Goal: Find specific fact: Find specific fact

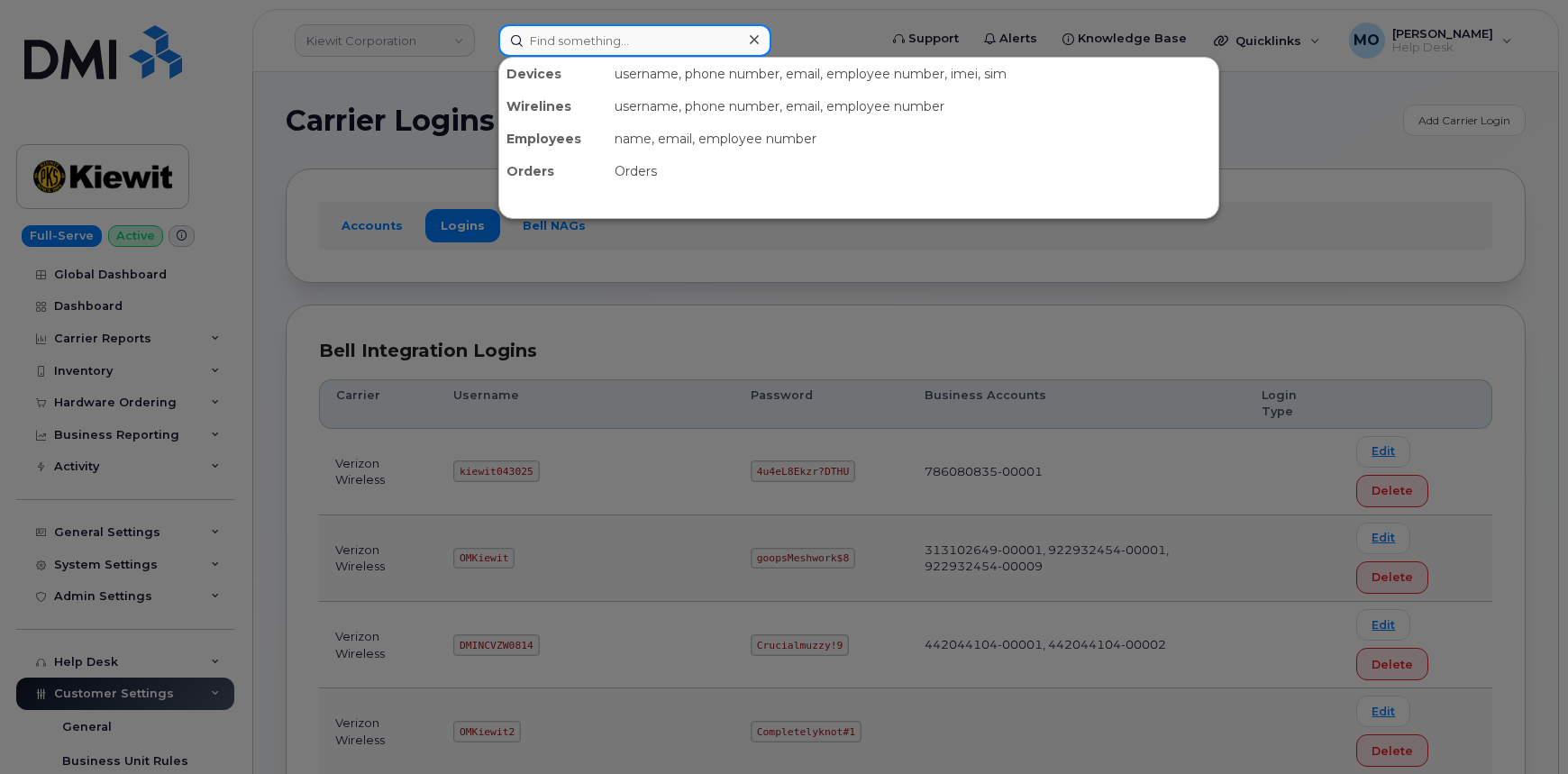
click at [558, 49] on input at bounding box center [635, 40] width 273 height 33
paste input "kiewit043025"
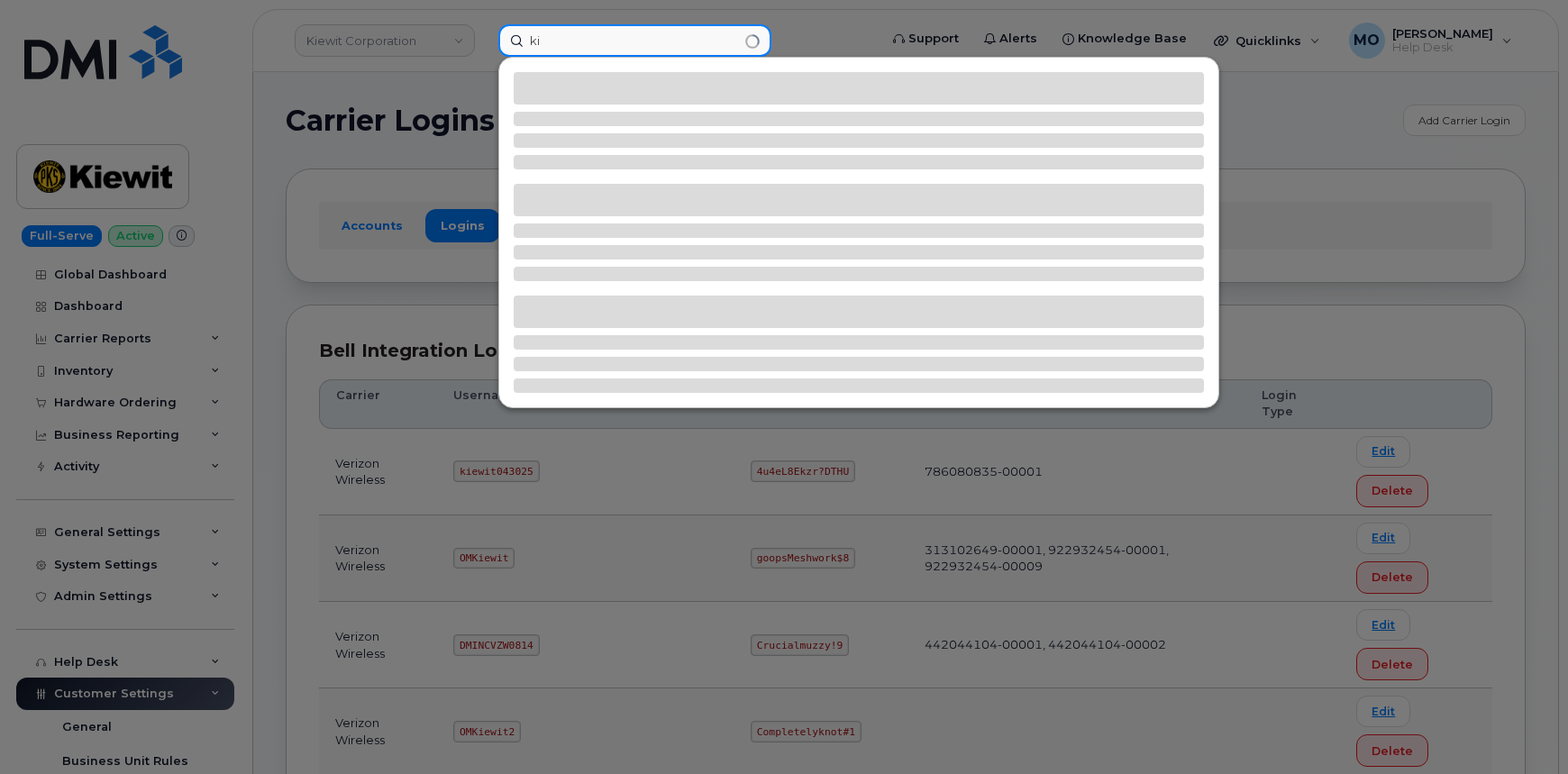
type input "k"
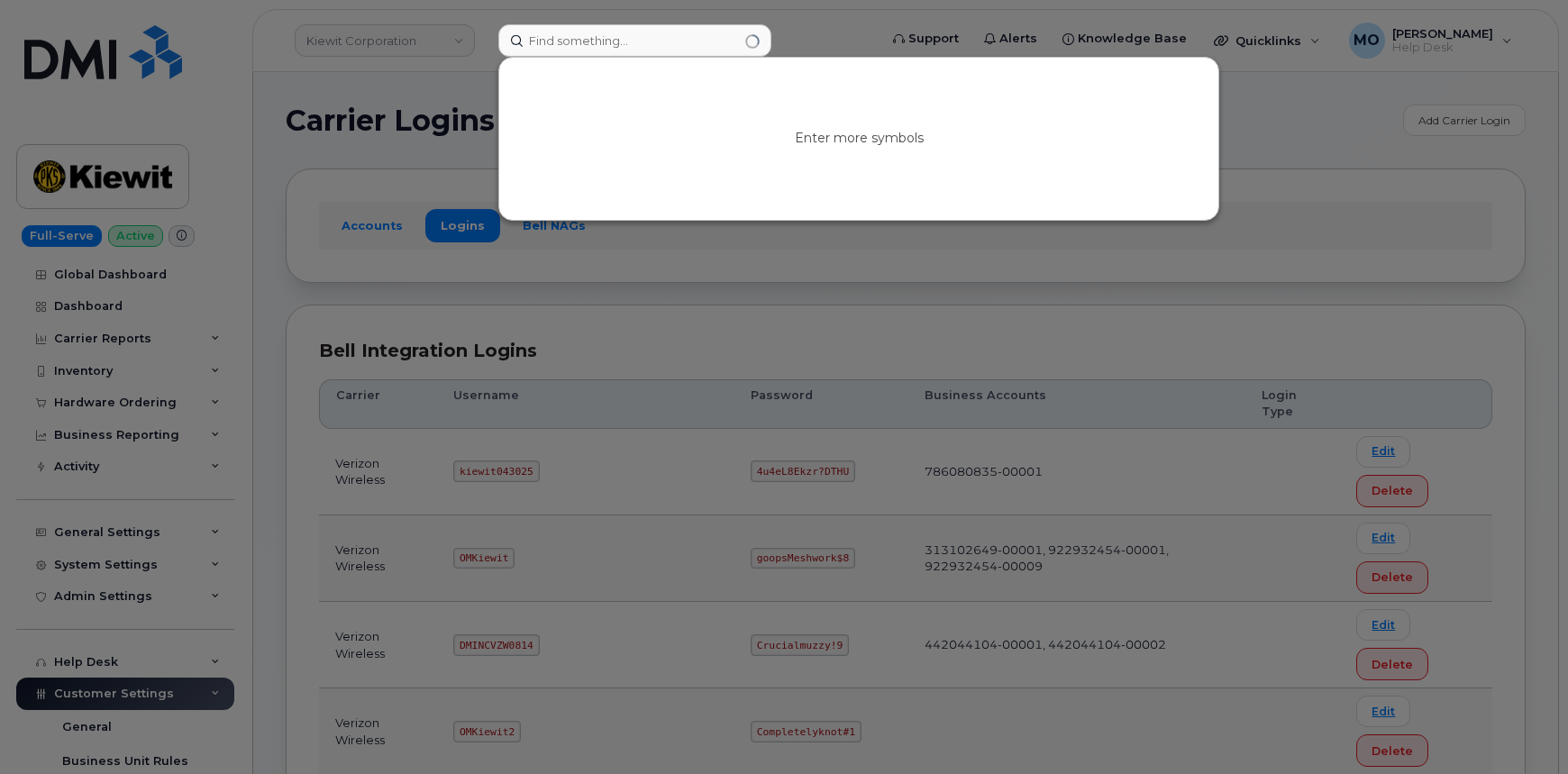
click at [1095, 307] on div at bounding box center [784, 387] width 1568 height 774
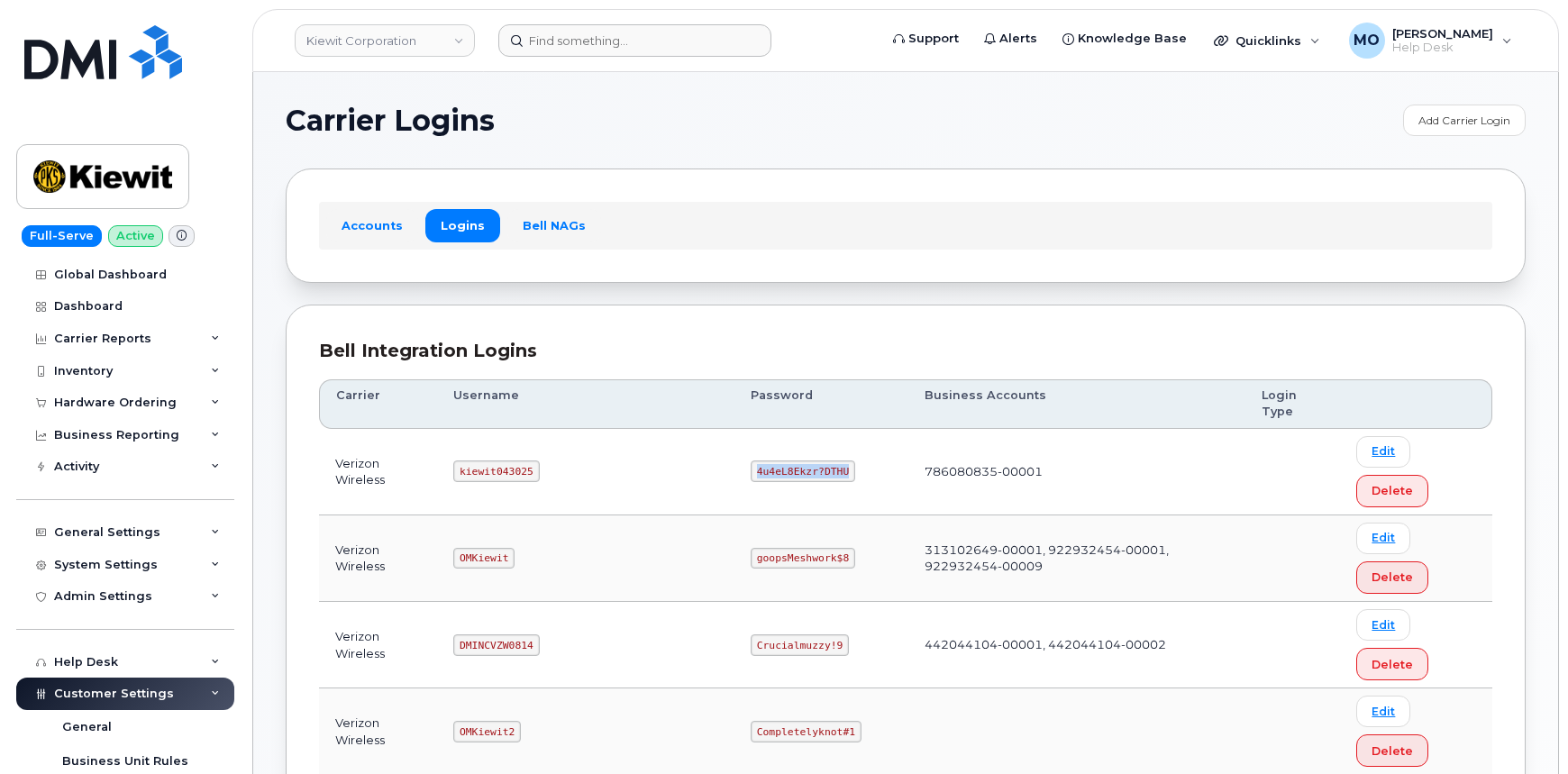
drag, startPoint x: 674, startPoint y: 434, endPoint x: 795, endPoint y: 455, distance: 122.8
click at [795, 455] on td "4u4eL8Ekzr?DTHU" at bounding box center [821, 472] width 174 height 87
copy code "4u4eL8Ekzr?DTHU"
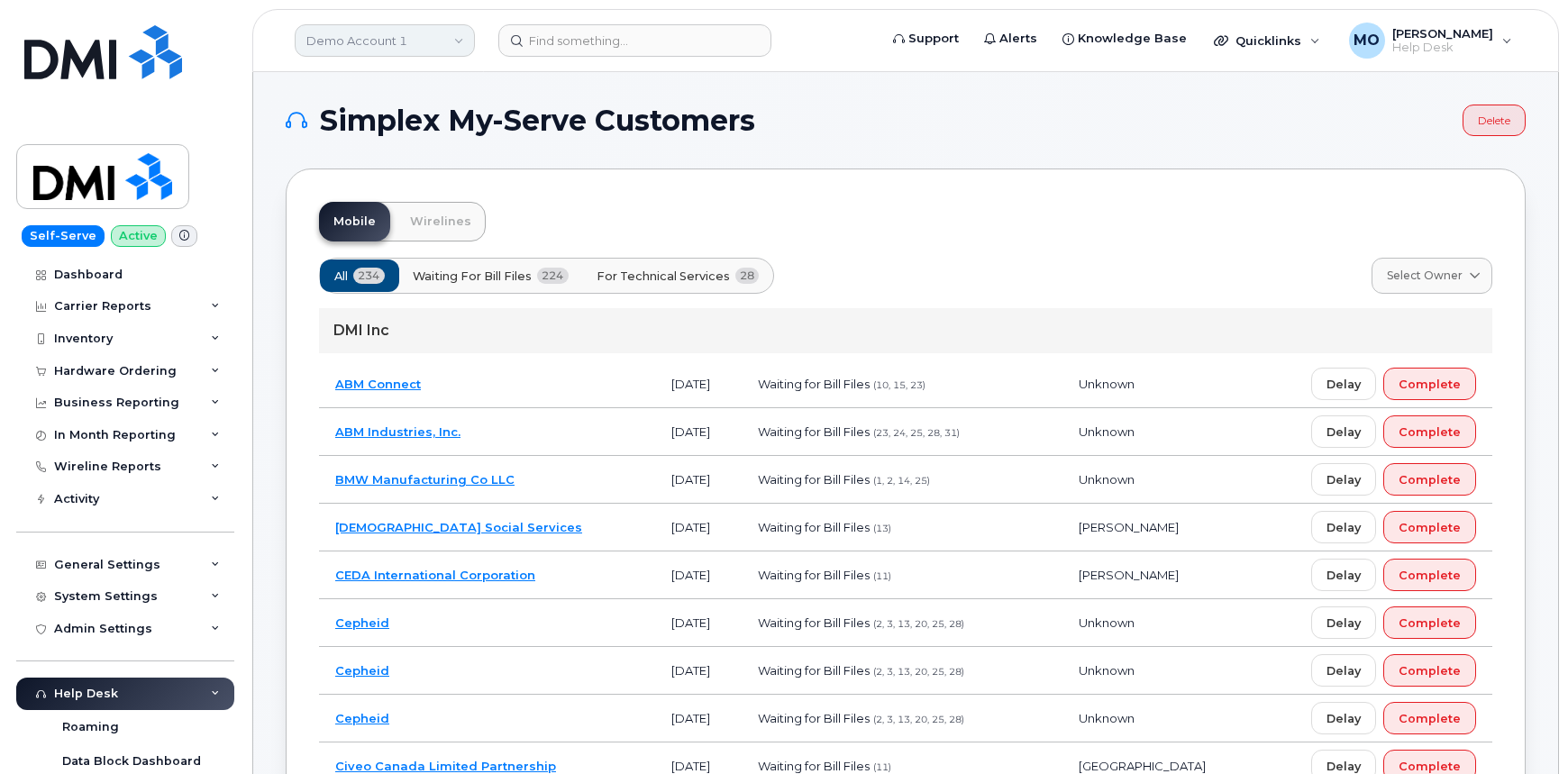
click at [425, 48] on link "Demo Account 1" at bounding box center [384, 40] width 180 height 33
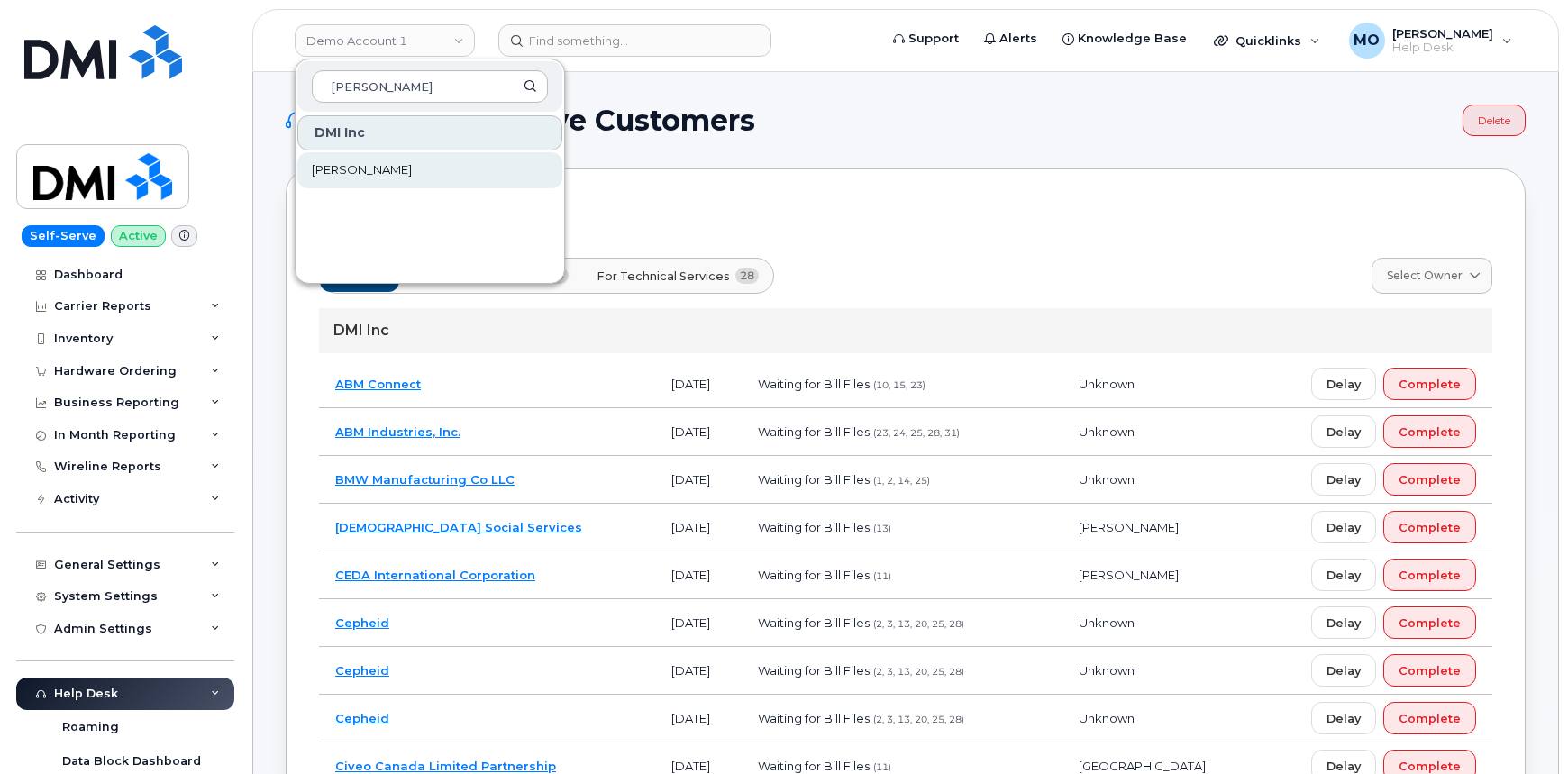
type input "rollins"
click at [460, 163] on link "Rollins" at bounding box center [430, 170] width 265 height 36
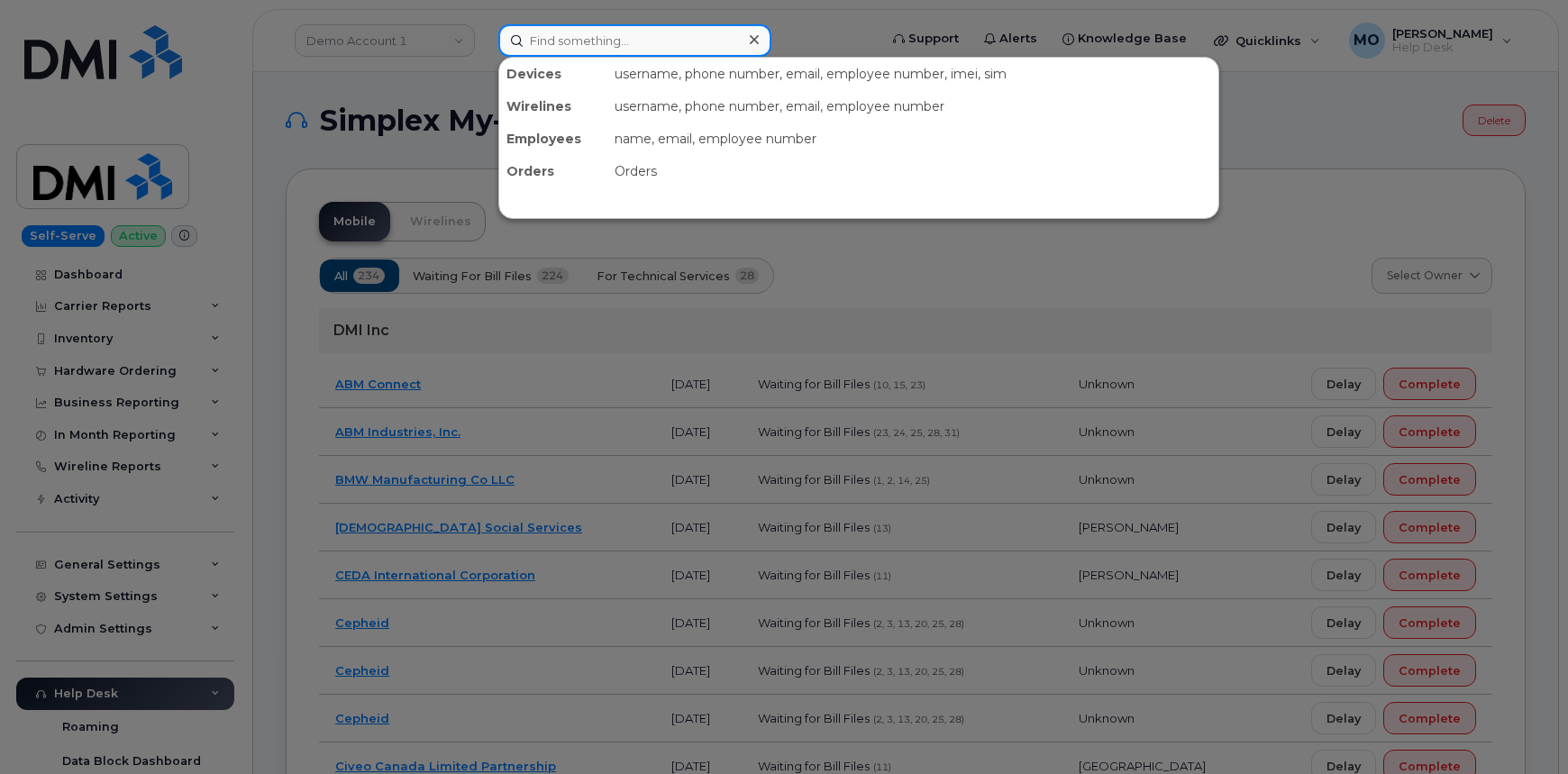
click at [576, 36] on input at bounding box center [635, 40] width 273 height 33
click at [943, 279] on div at bounding box center [784, 387] width 1568 height 774
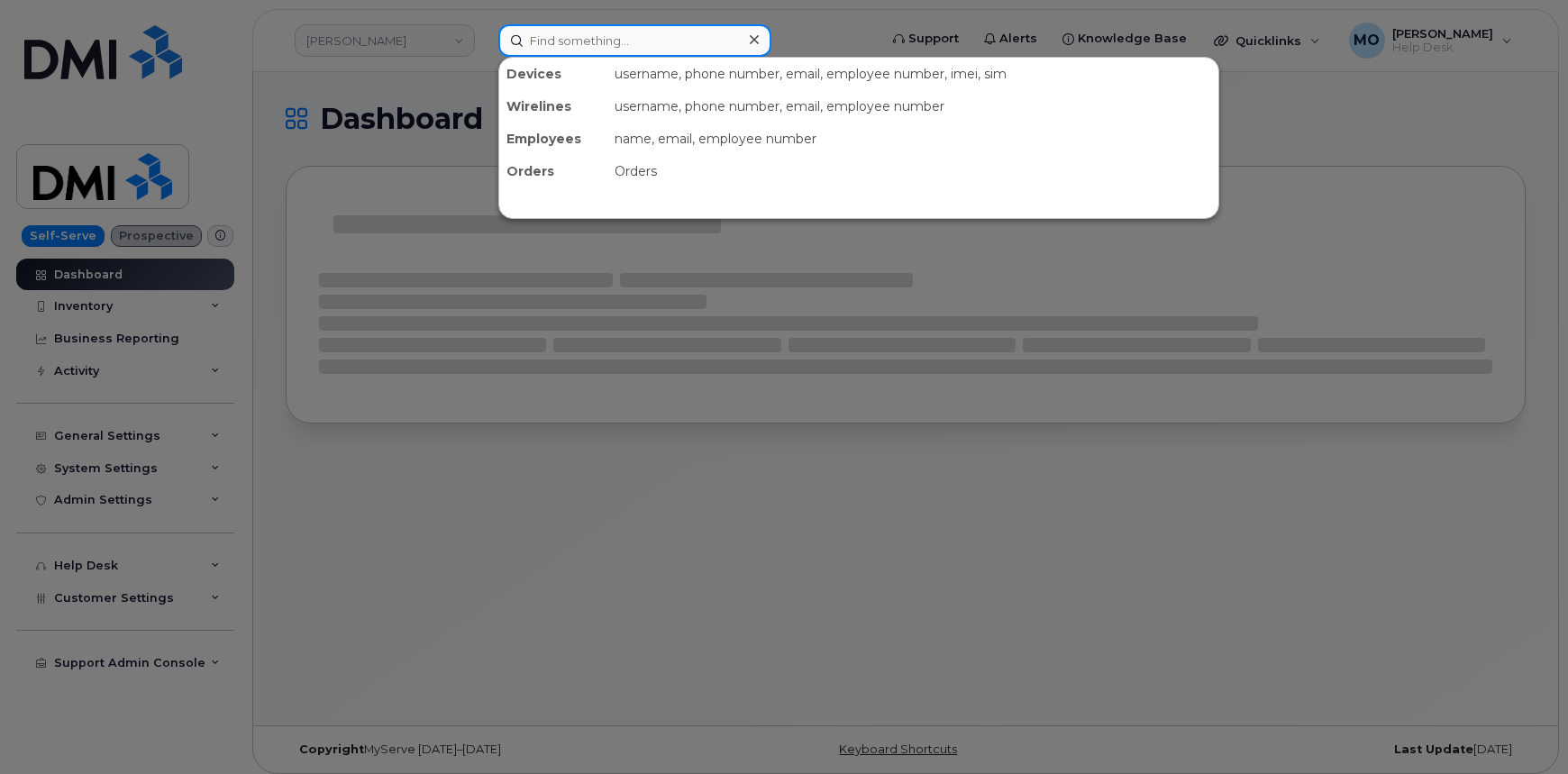
click at [646, 33] on input at bounding box center [635, 40] width 273 height 33
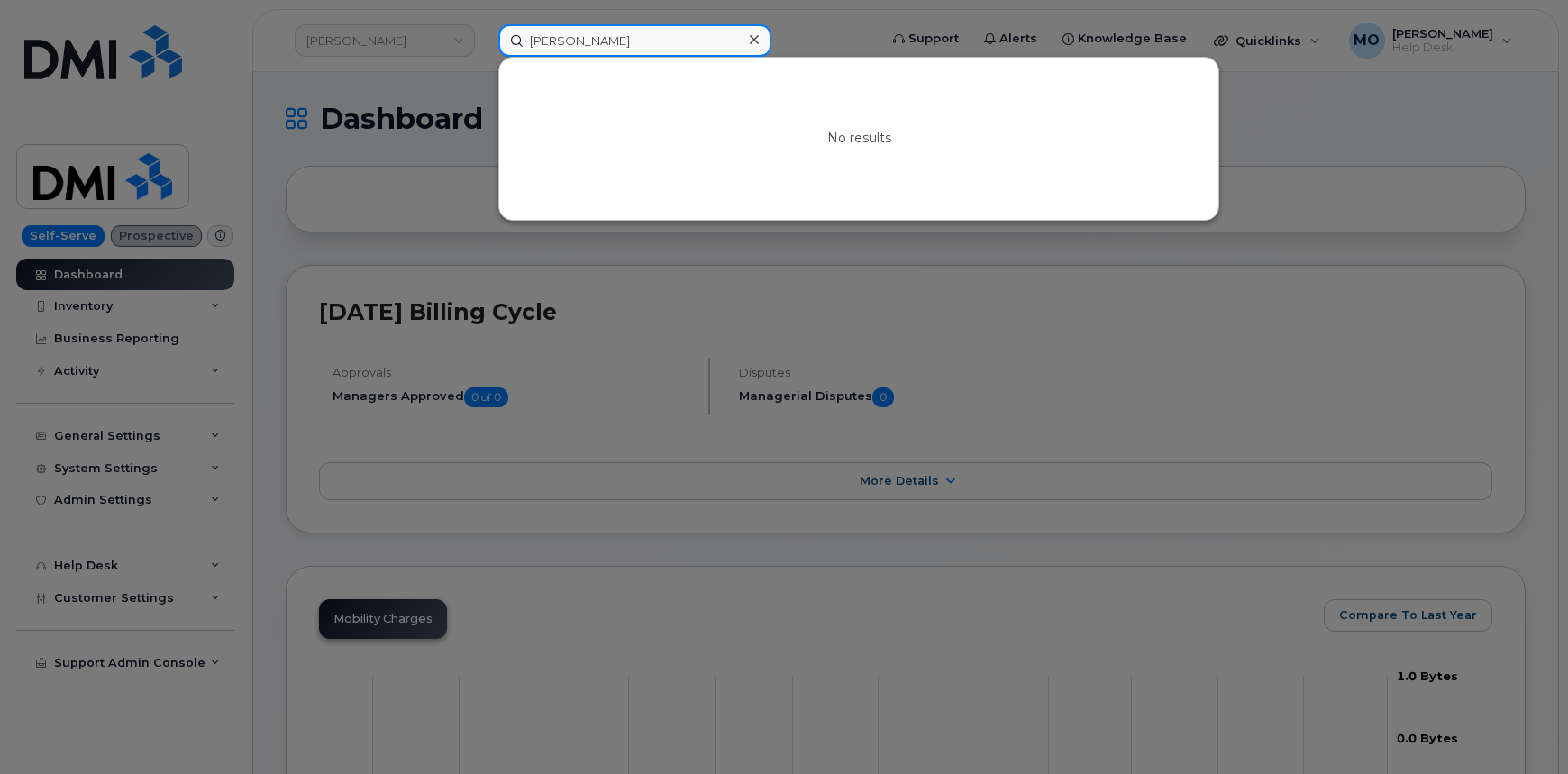
click at [638, 30] on input "Eric Booker" at bounding box center [635, 40] width 273 height 33
click at [664, 43] on input "Eric Booker" at bounding box center [635, 40] width 273 height 33
click at [656, 43] on input "Eric Booker" at bounding box center [635, 40] width 273 height 33
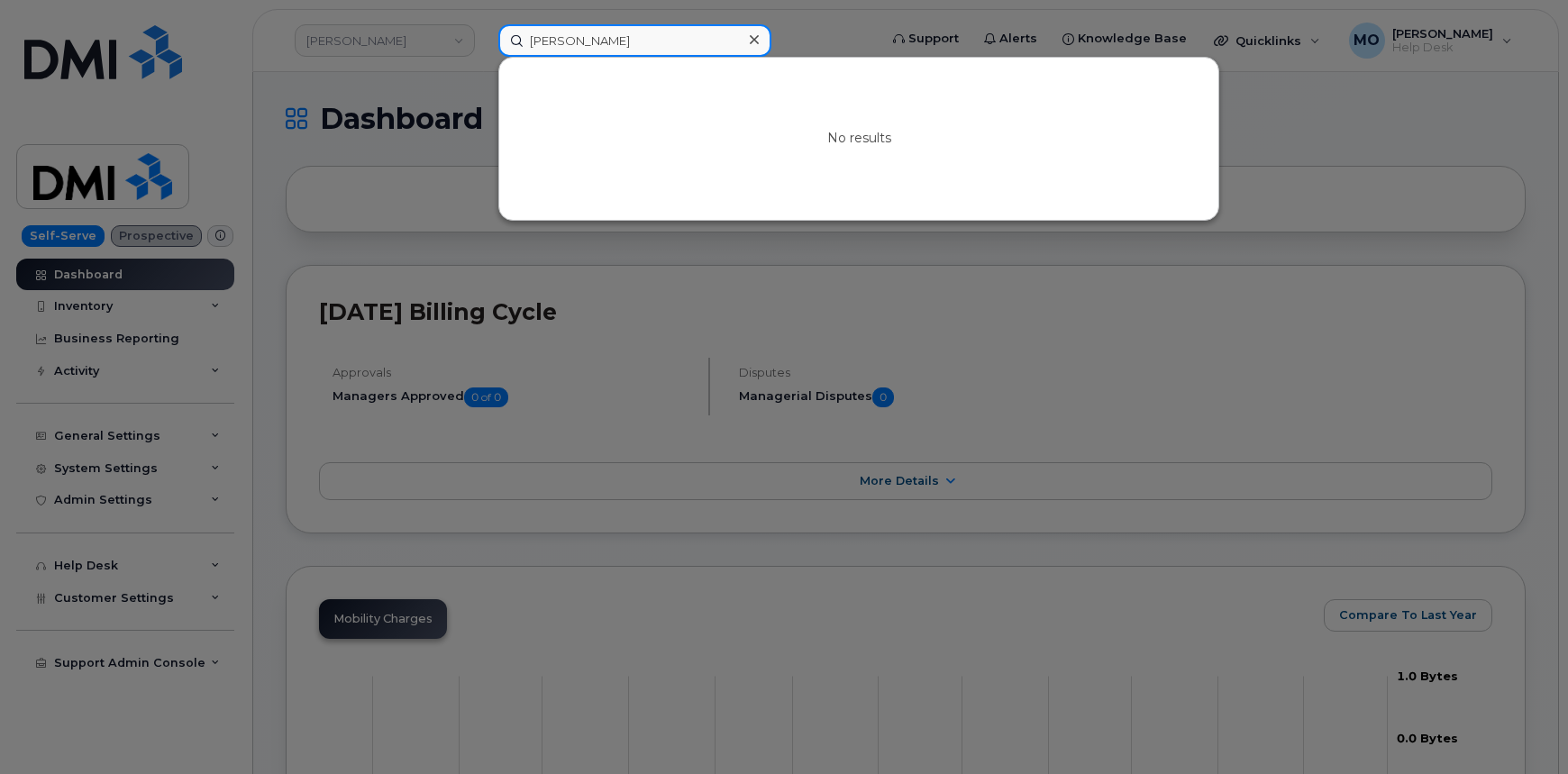
paste input "352938146127191"
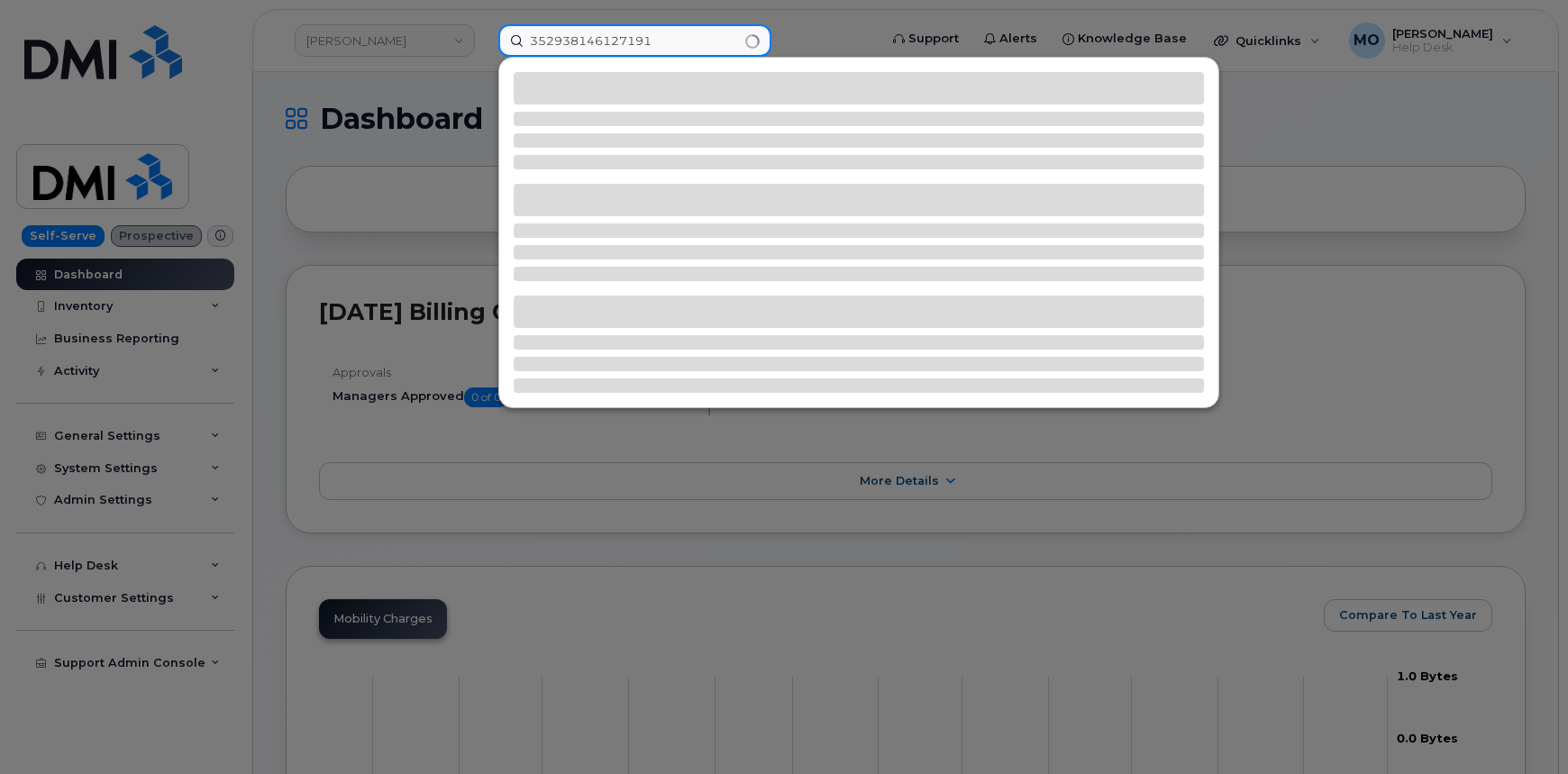
type input "352938146127191"
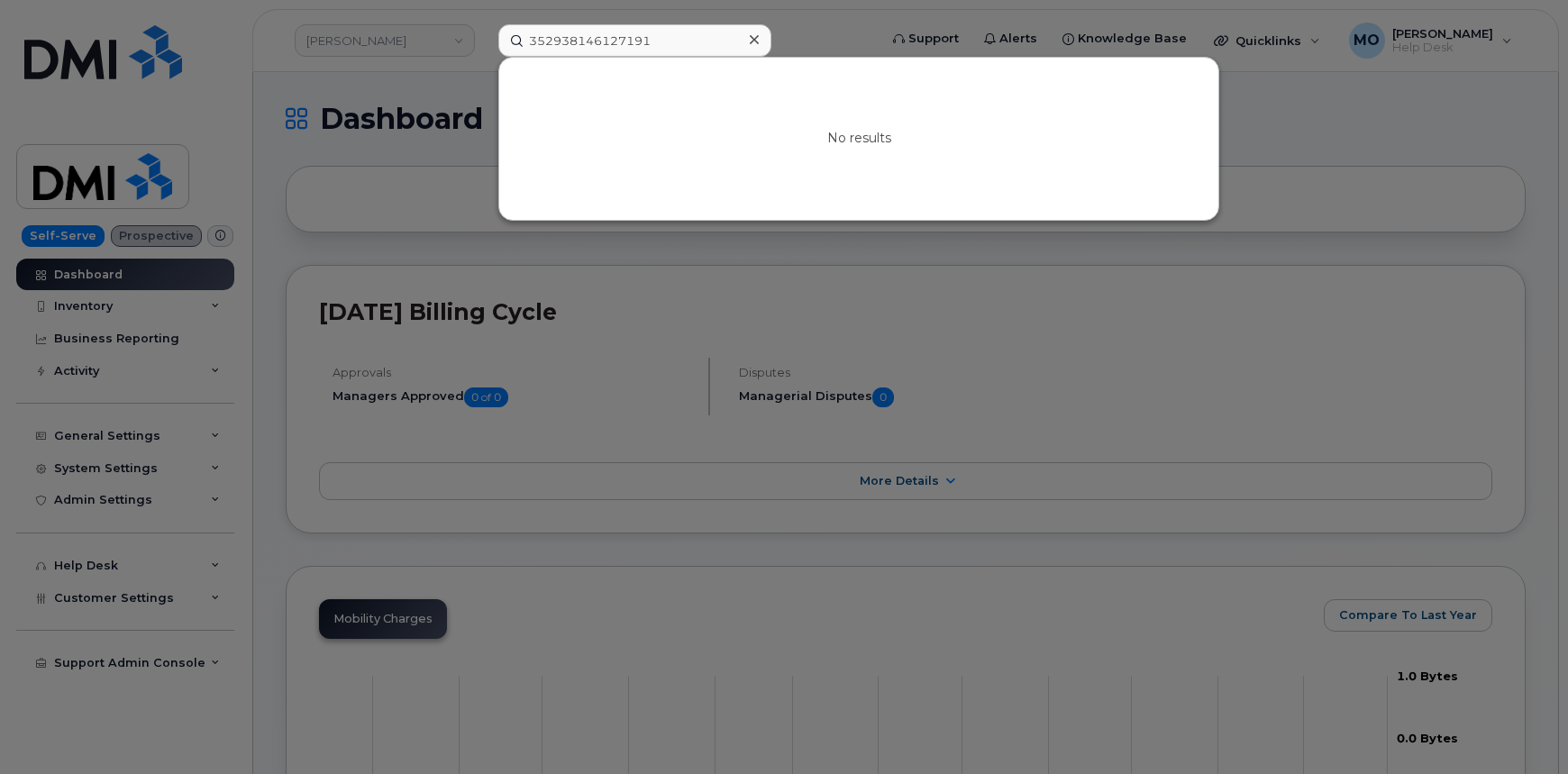
click at [750, 46] on icon at bounding box center [755, 39] width 9 height 14
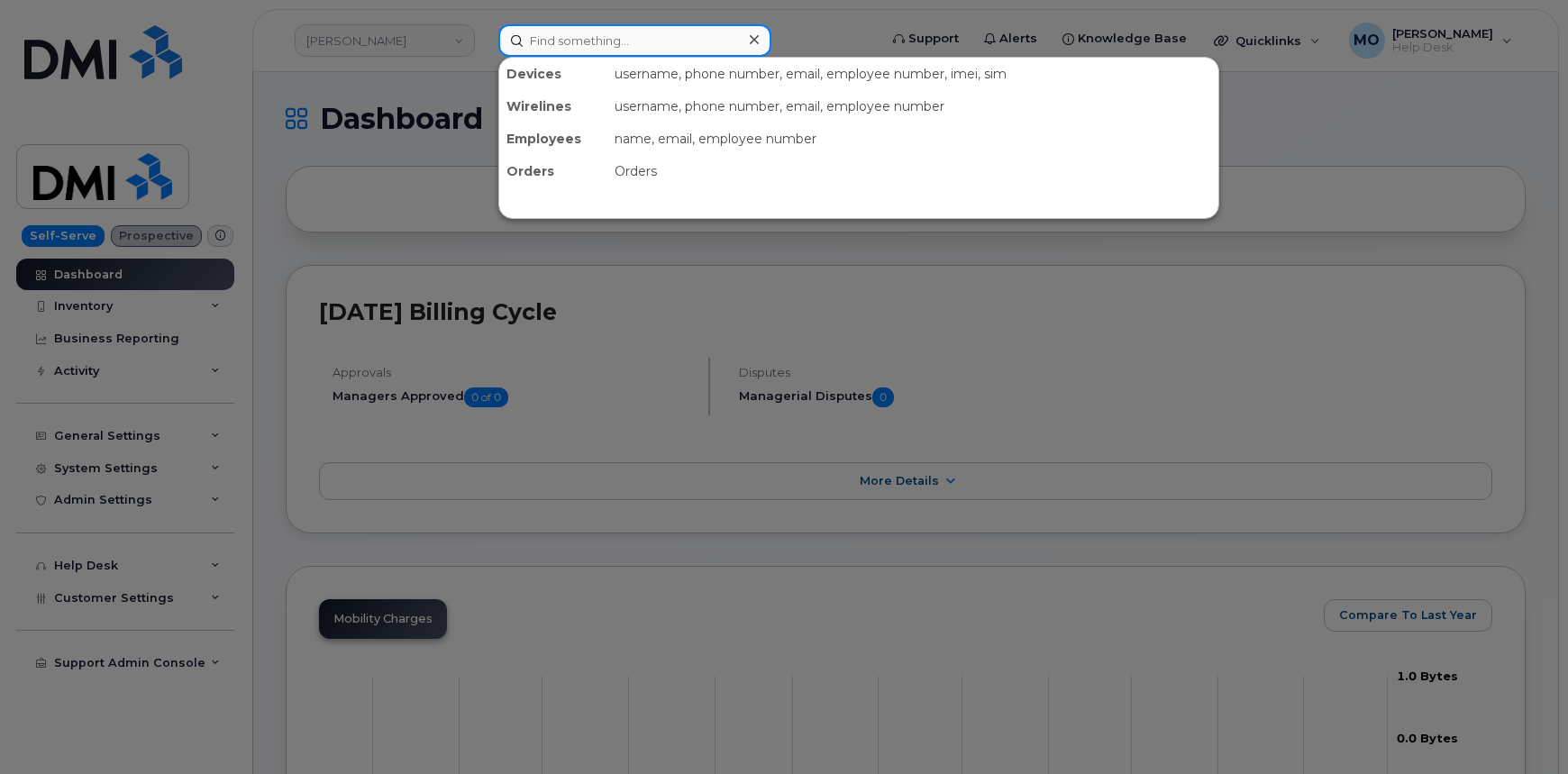
click at [687, 41] on input at bounding box center [635, 40] width 273 height 33
click at [568, 51] on input at bounding box center [635, 40] width 273 height 33
paste input "8046257485"
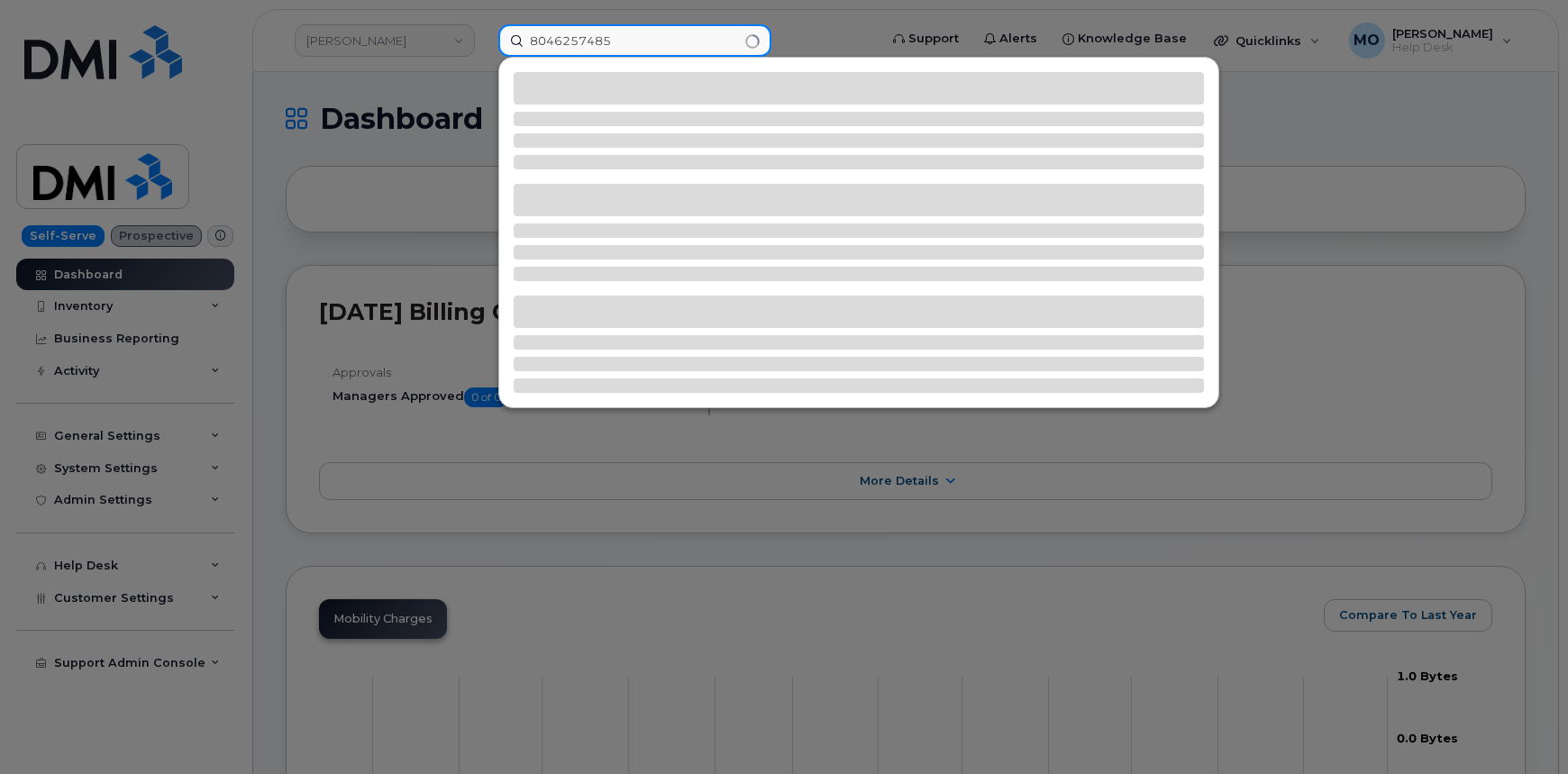
type input "8046257485"
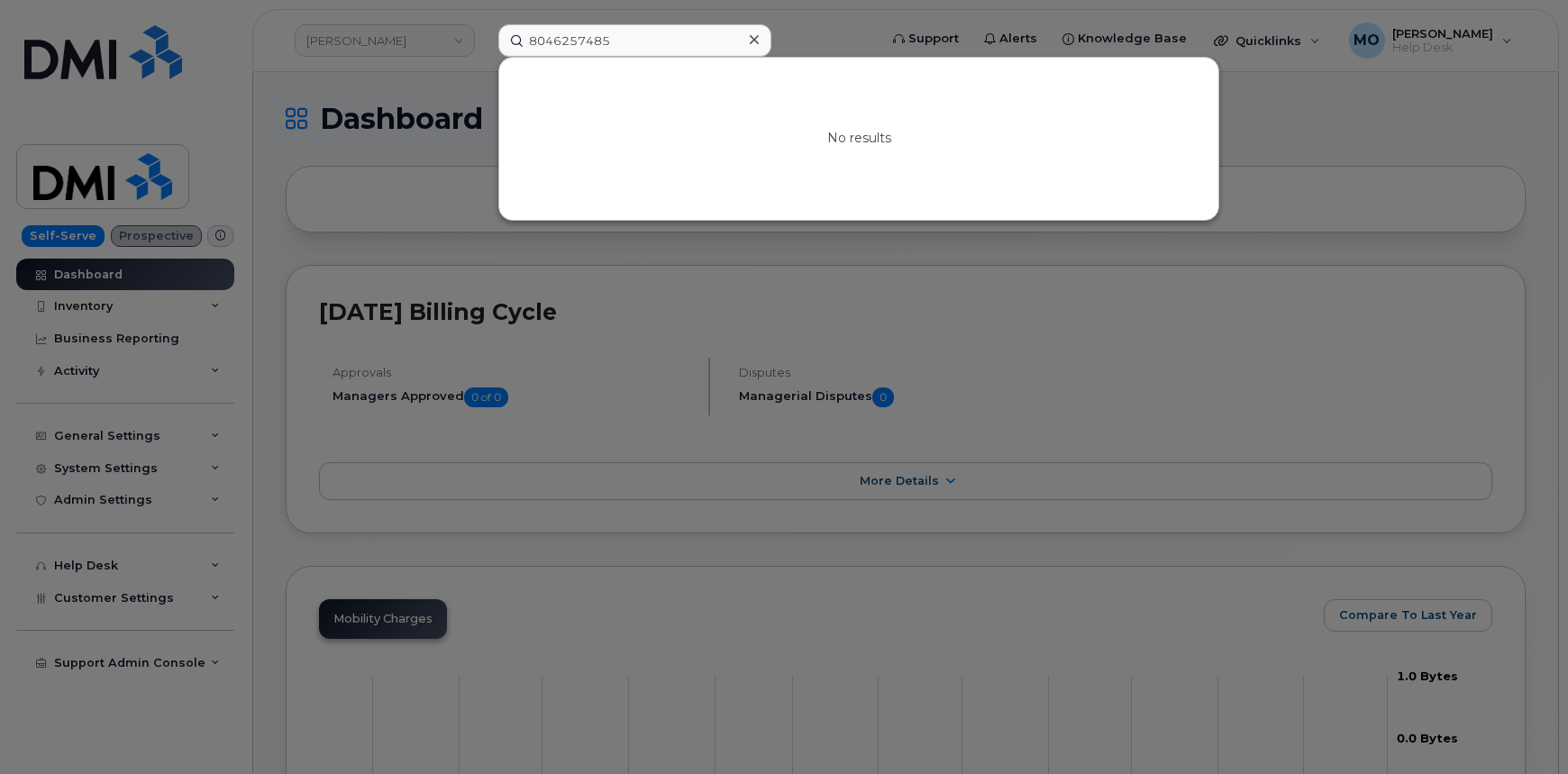
click at [747, 33] on div at bounding box center [754, 40] width 26 height 26
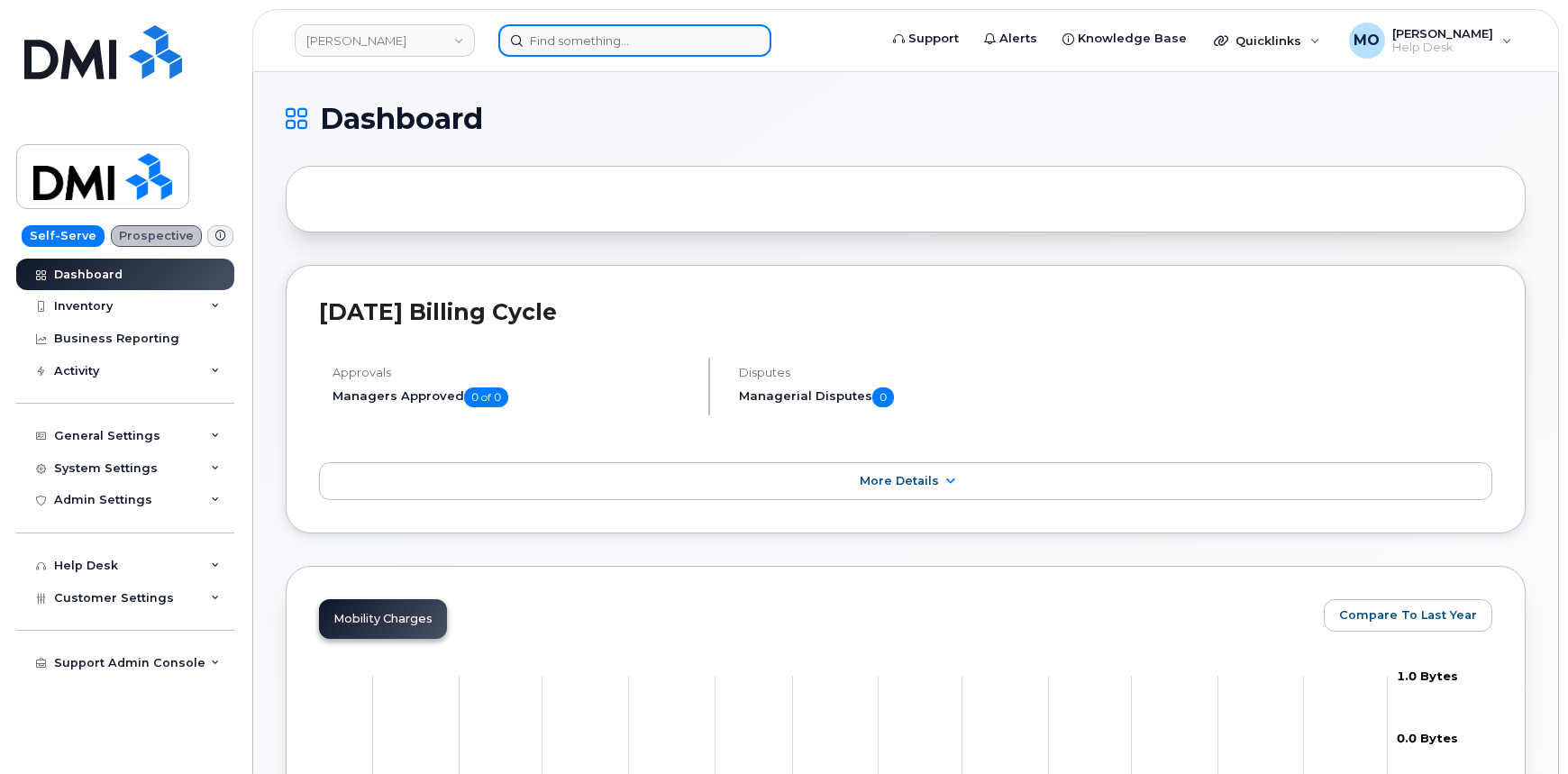
click at [606, 29] on input at bounding box center [635, 40] width 273 height 33
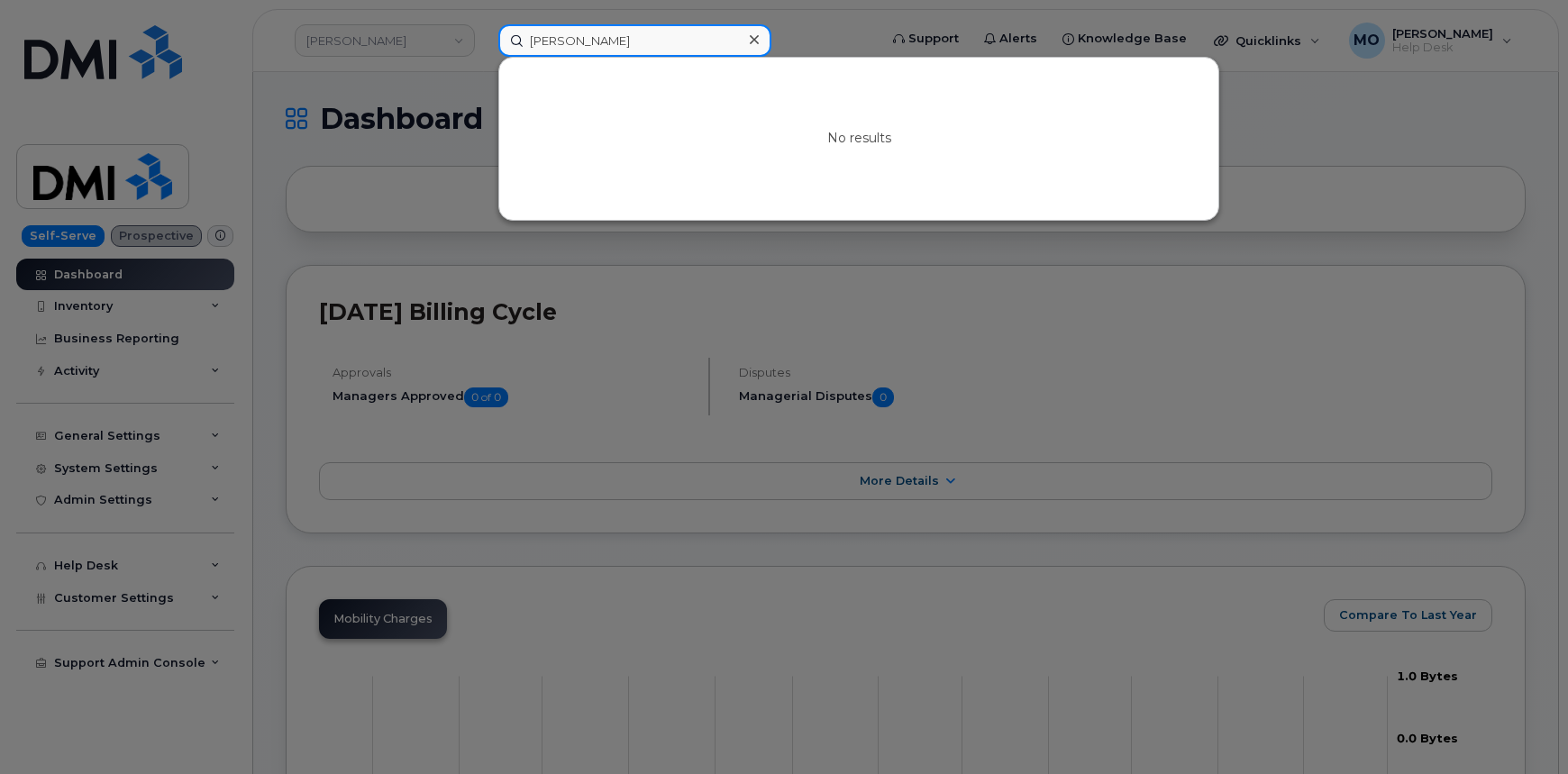
type input "Ethan Legge"
click at [531, 26] on input "Ethan Legge" at bounding box center [635, 40] width 273 height 33
click at [384, 46] on div at bounding box center [784, 387] width 1568 height 774
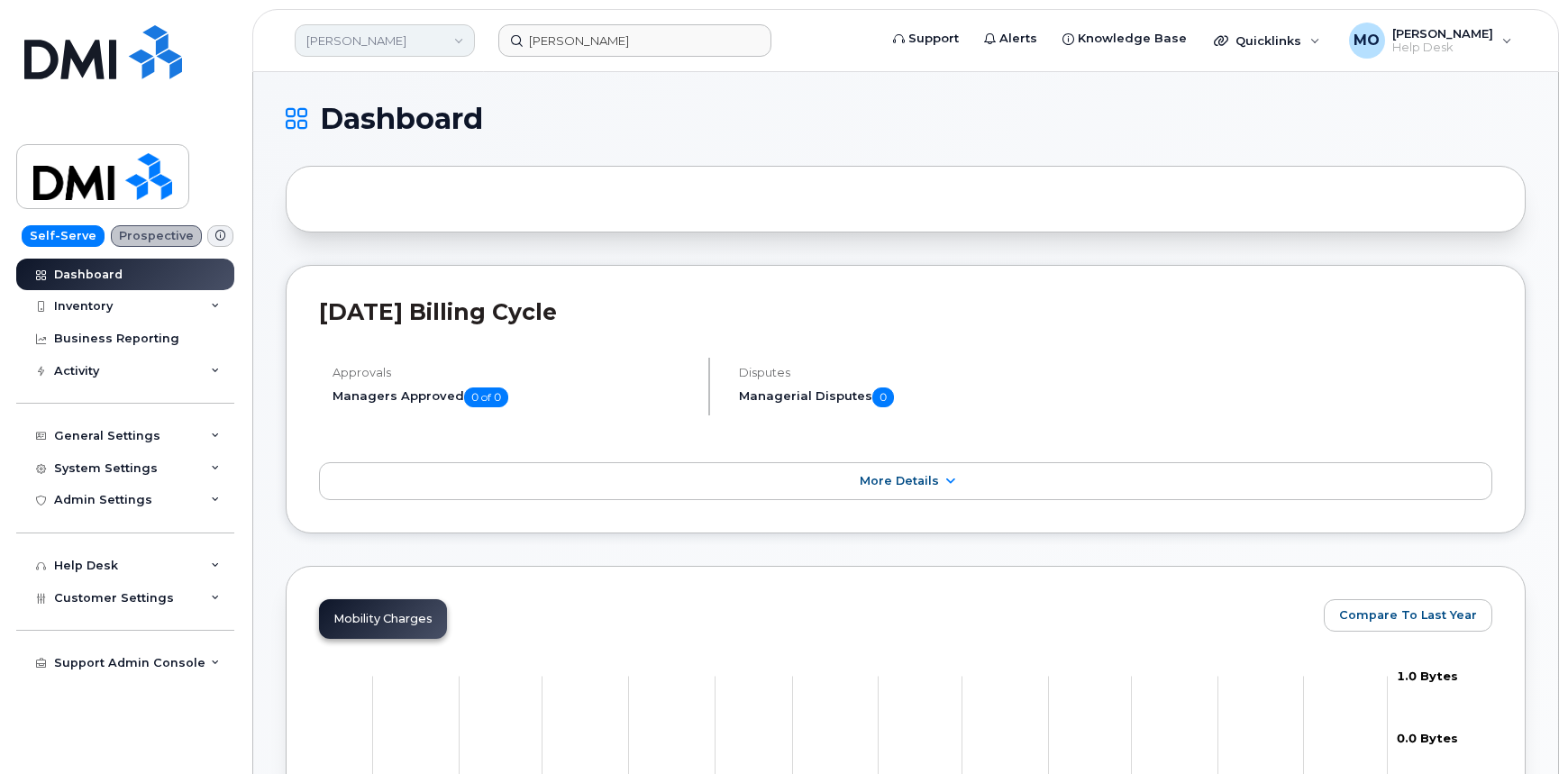
click at [418, 34] on link "Rollins" at bounding box center [384, 40] width 180 height 33
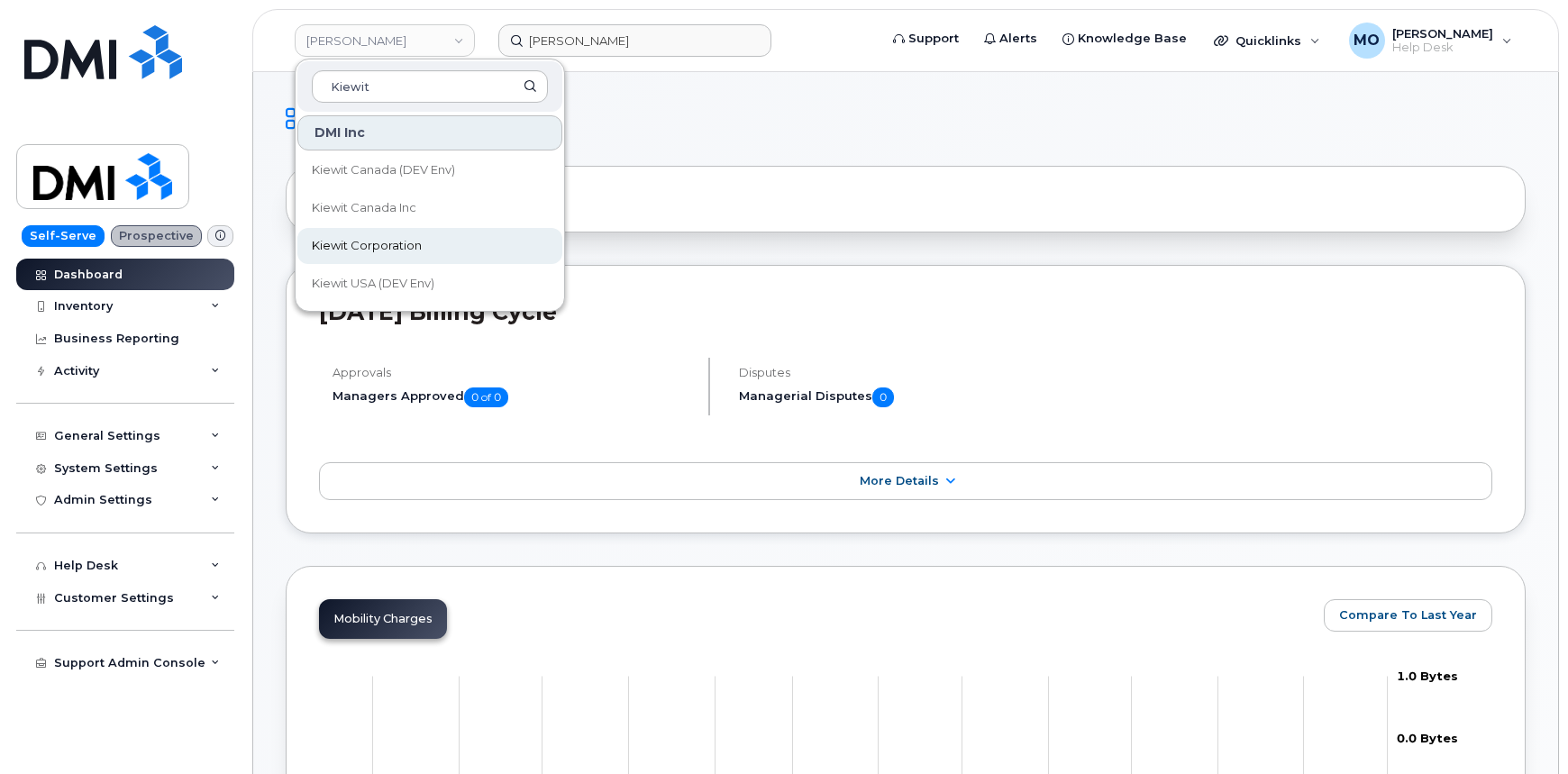
type input "Kiewit"
click at [447, 248] on link "Kiewit Corporation" at bounding box center [430, 246] width 265 height 36
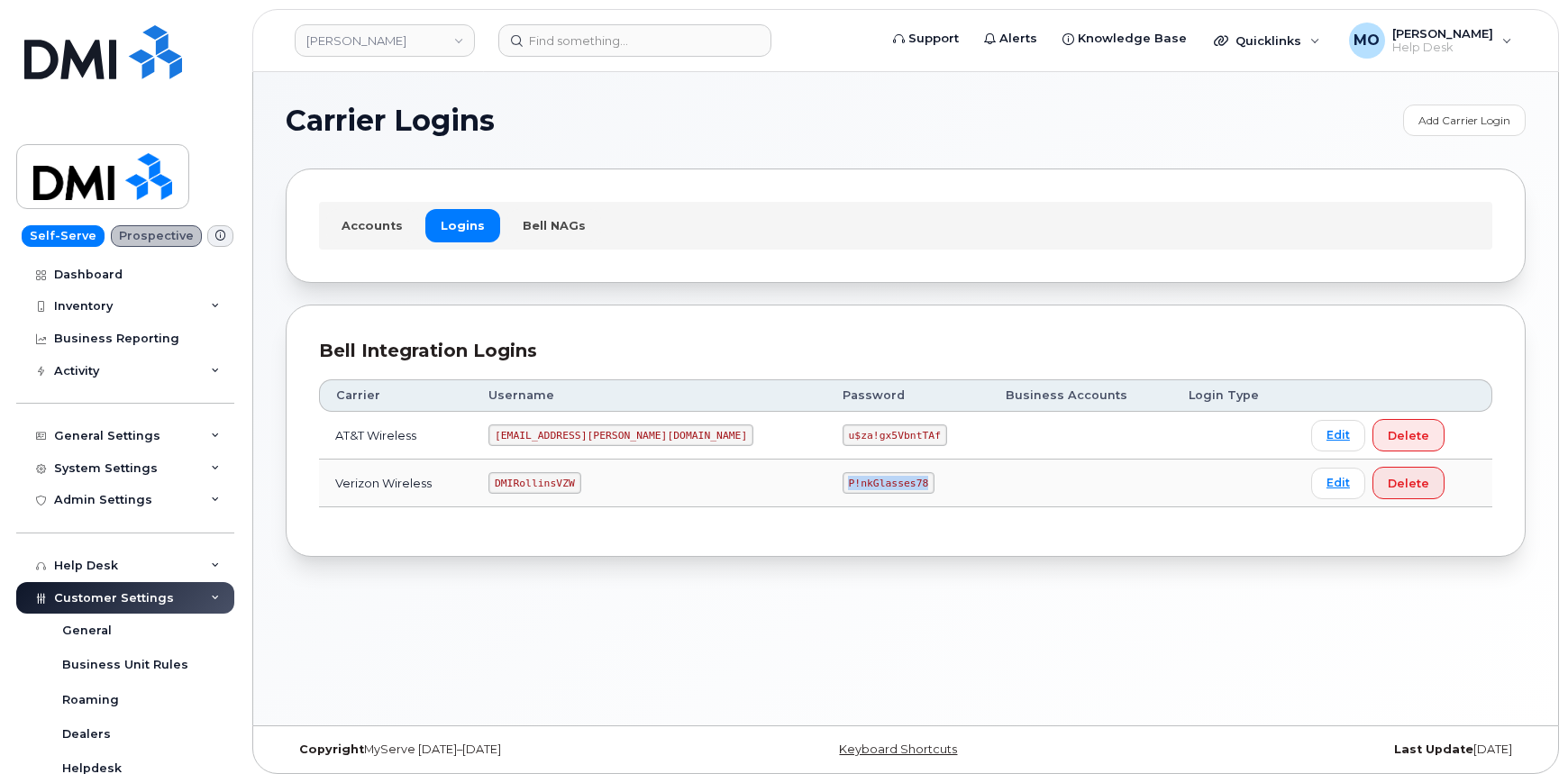
drag, startPoint x: 745, startPoint y: 483, endPoint x: 903, endPoint y: 467, distance: 158.8
click at [903, 467] on td "P!nkGlasses78" at bounding box center [908, 483] width 164 height 48
copy code "P!nkGlasses78"
drag, startPoint x: 751, startPoint y: 488, endPoint x: 847, endPoint y: 481, distance: 96.3
click at [847, 481] on td "P!nkGlasses78" at bounding box center [908, 483] width 164 height 48
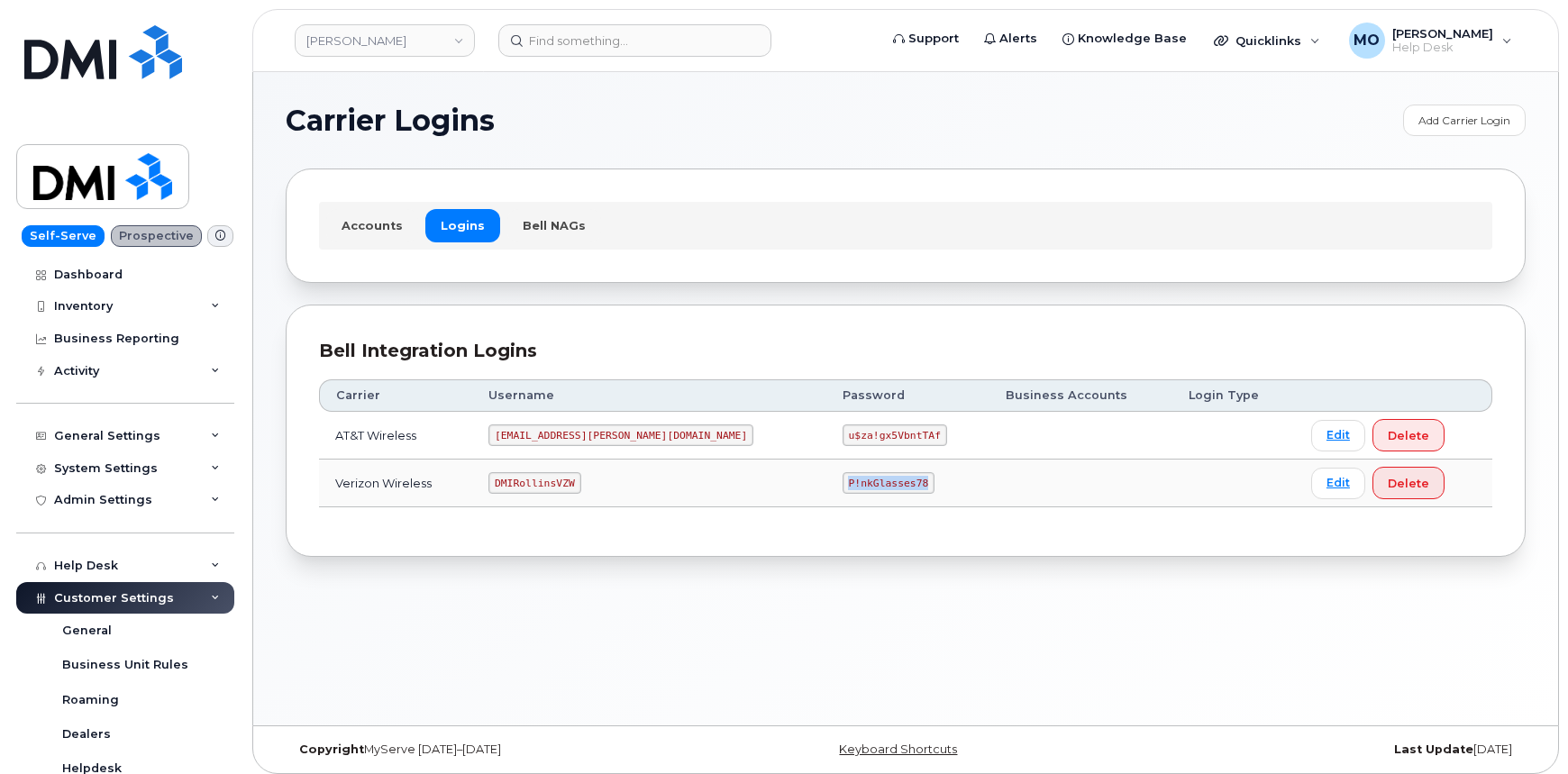
copy code "P!nkGlasses78"
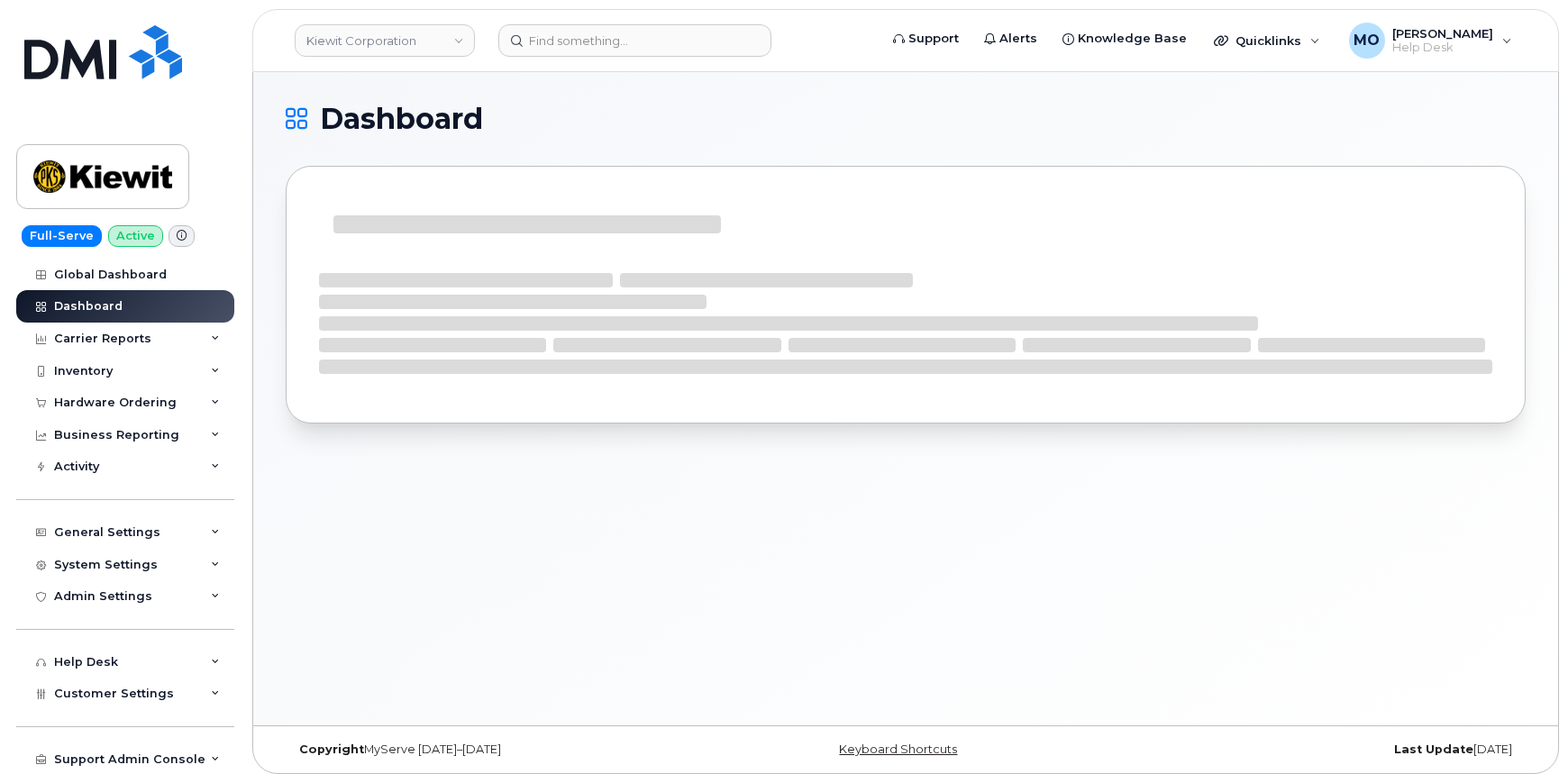
click at [620, 58] on header "Kiewit Corporation Support Alerts Knowledge Base Quicklinks Suspend / Cancel De…" at bounding box center [905, 40] width 1307 height 63
click at [631, 46] on input at bounding box center [635, 40] width 273 height 33
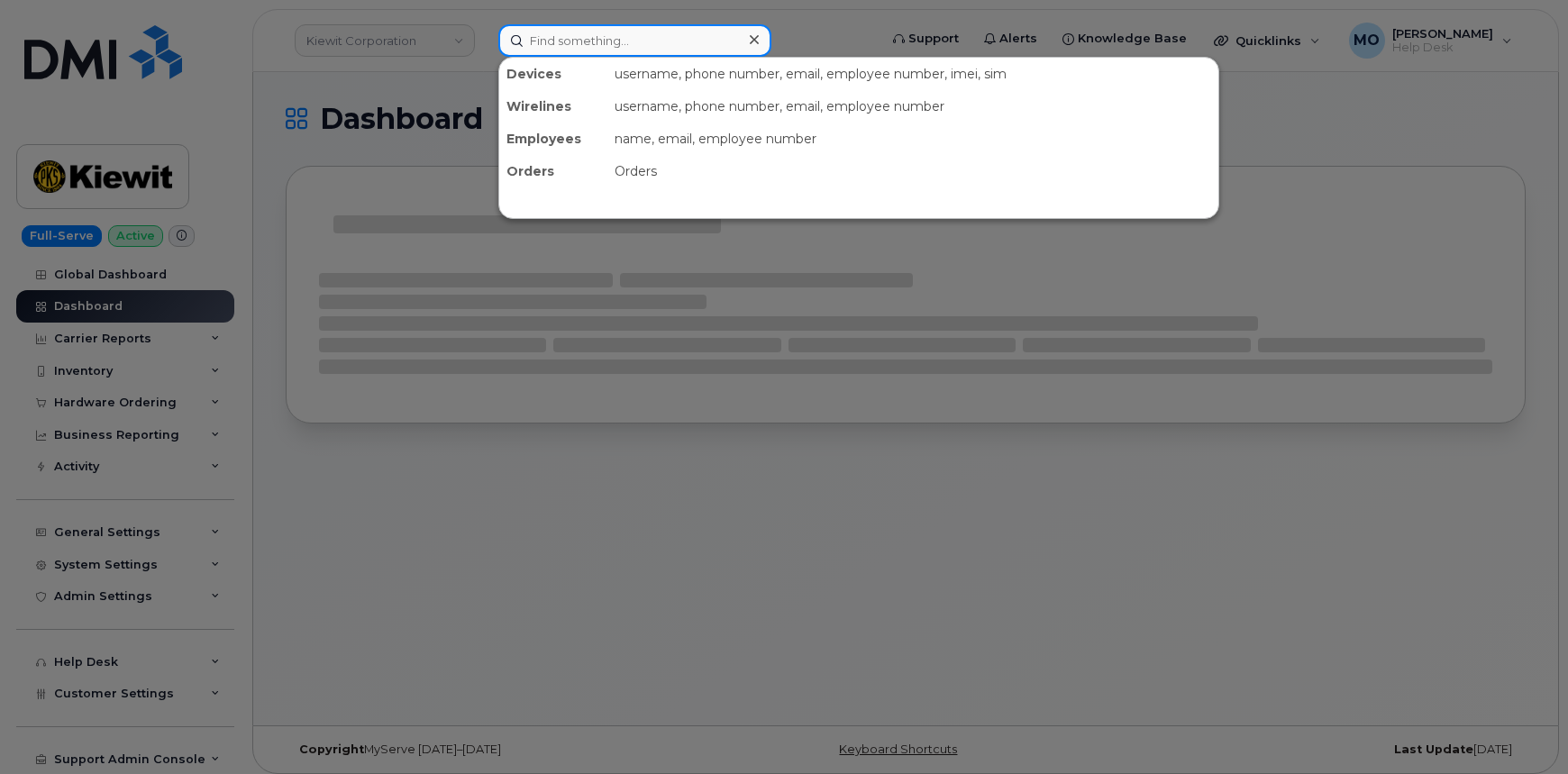
paste input "4058662472"
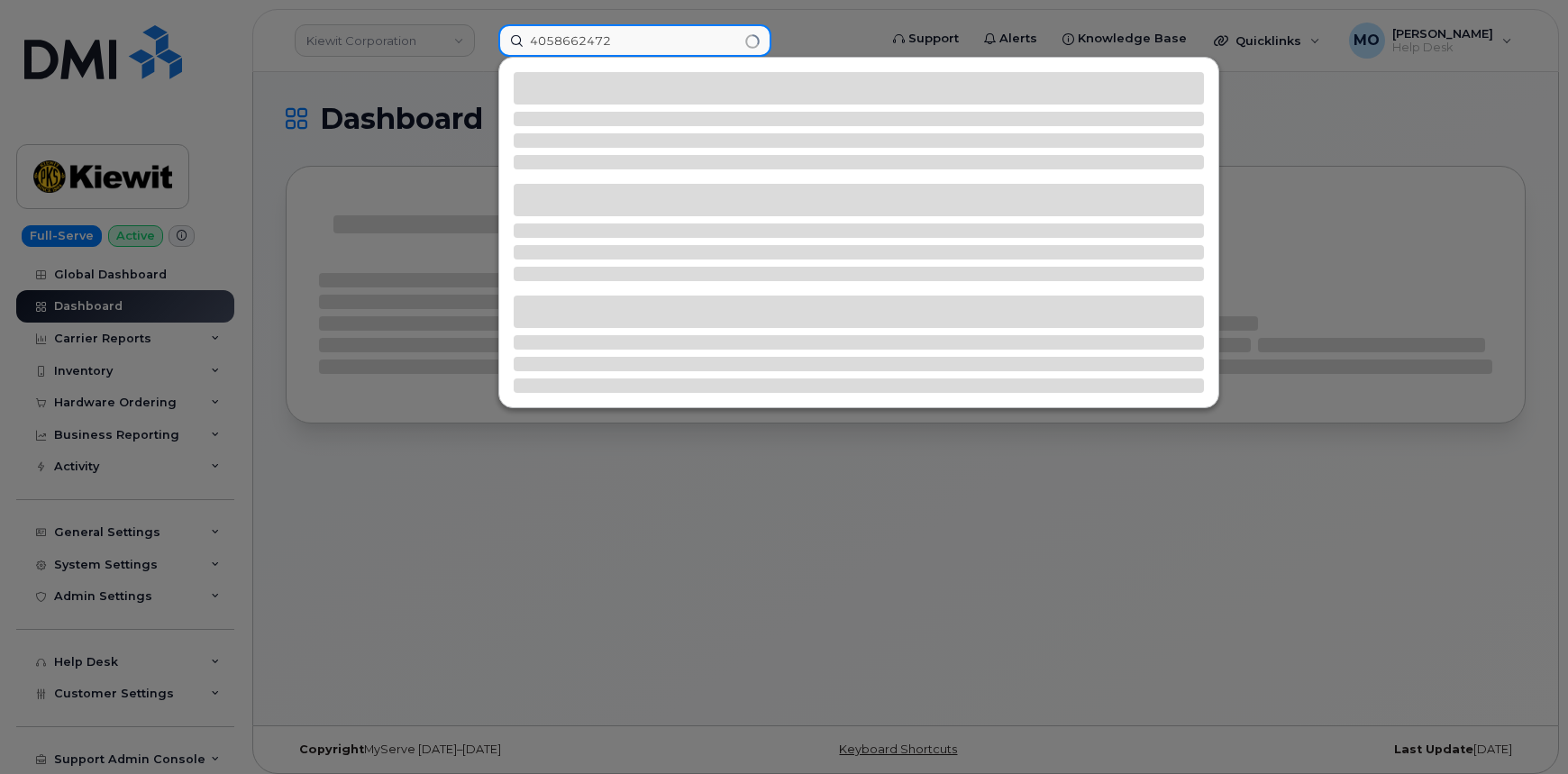
type input "4058662472"
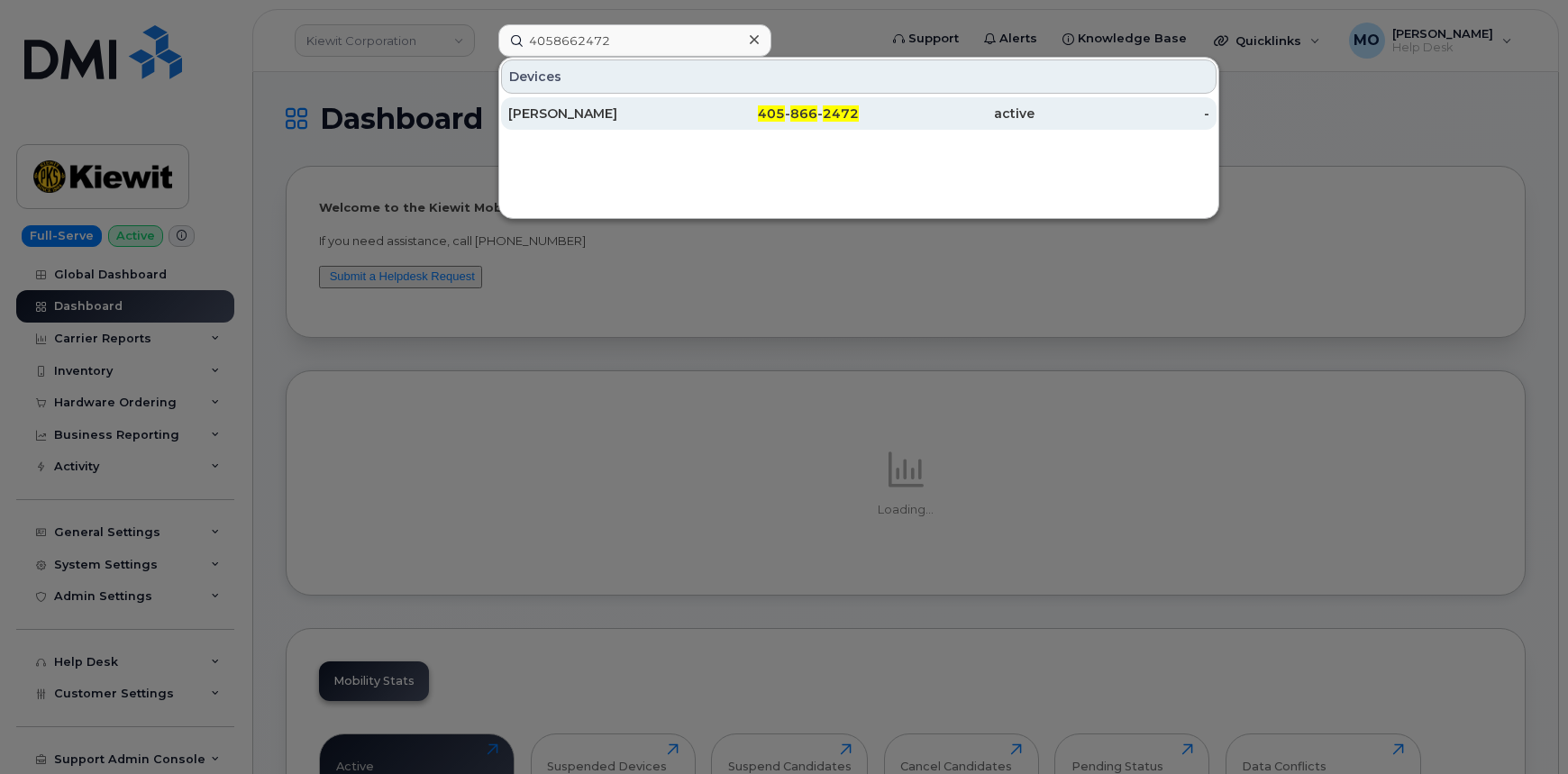
drag, startPoint x: 825, startPoint y: 102, endPoint x: 927, endPoint y: 100, distance: 102.0
click at [825, 102] on div "405 - 866 - 2472" at bounding box center [772, 114] width 176 height 33
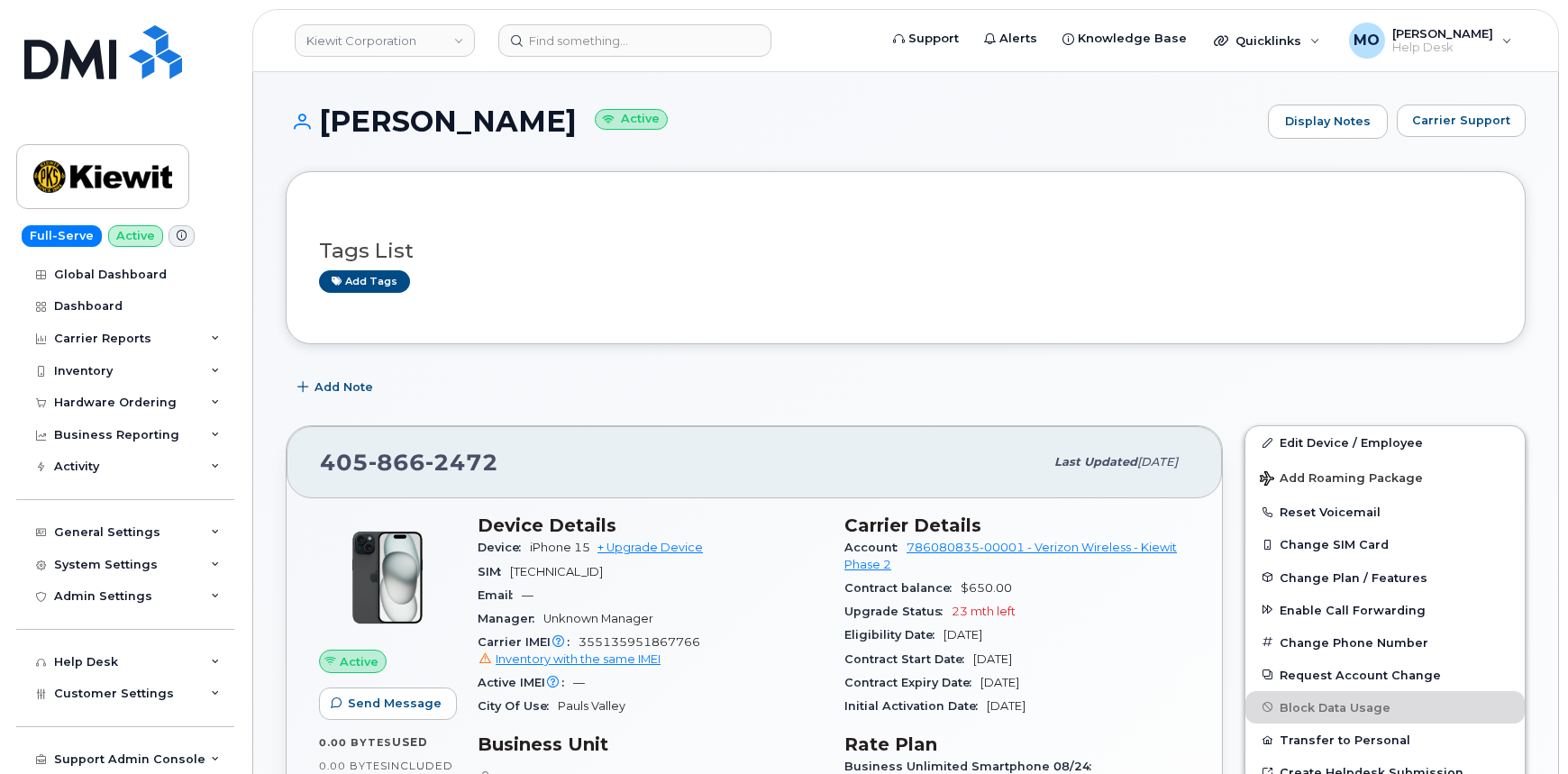
click at [682, 592] on div "Email —" at bounding box center [650, 595] width 345 height 24
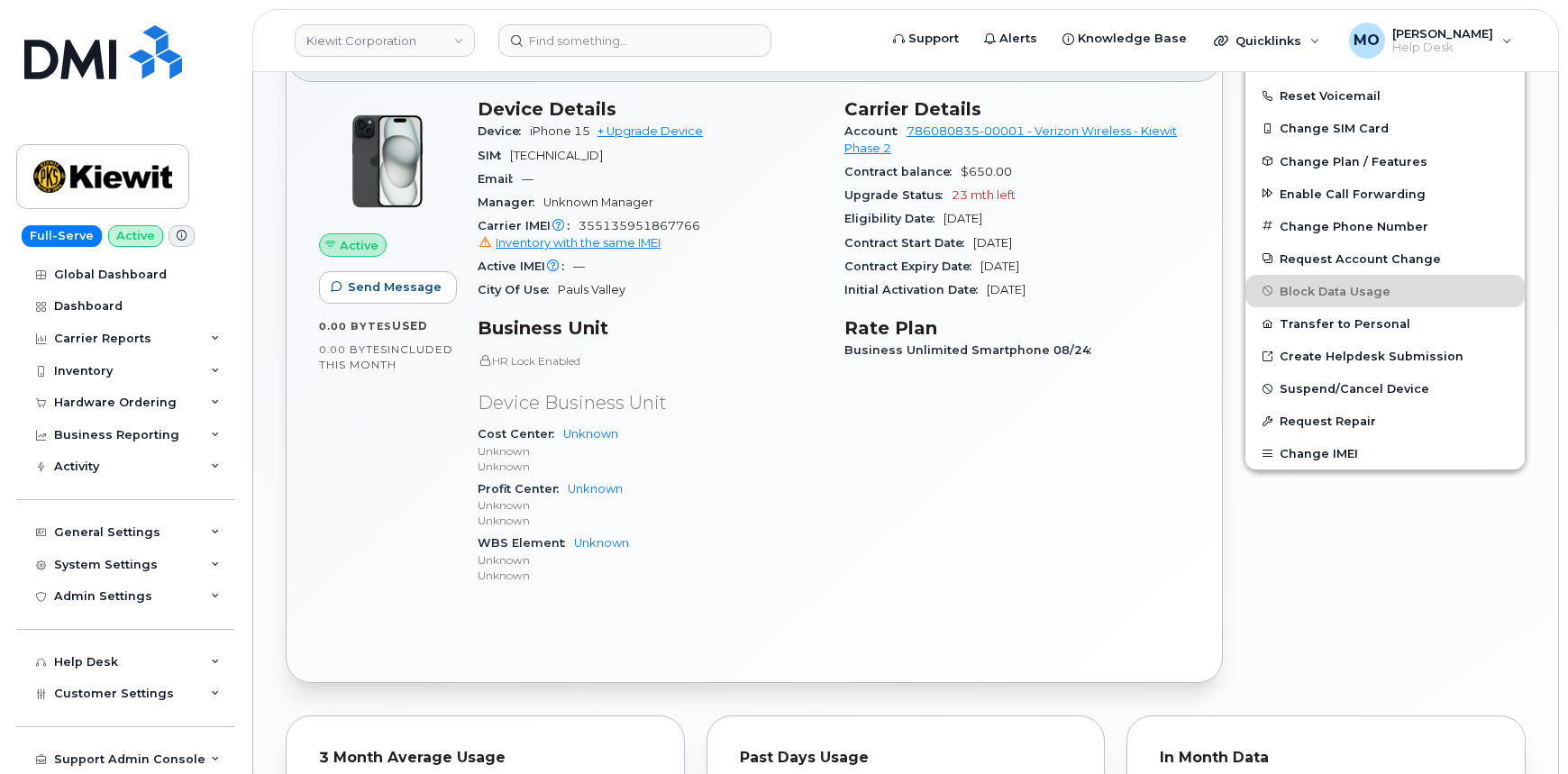
scroll to position [409, 0]
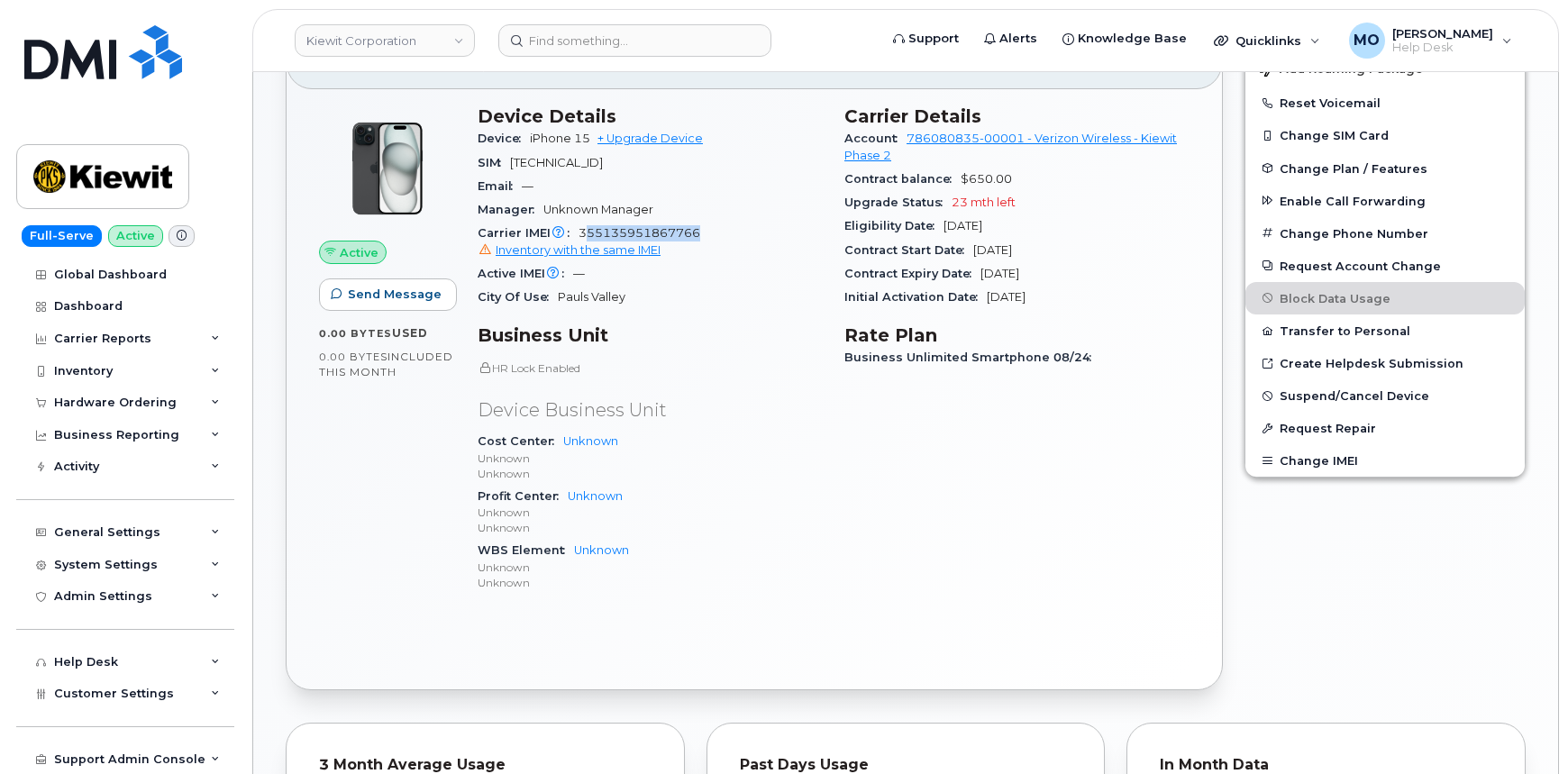
drag, startPoint x: 582, startPoint y: 231, endPoint x: 764, endPoint y: 229, distance: 182.0
click at [764, 229] on div "Carrier IMEI Carrier IMEI is reported during the last billing cycle or change o…" at bounding box center [650, 242] width 345 height 40
click at [727, 224] on div "Carrier IMEI Carrier IMEI is reported during the last billing cycle or change o…" at bounding box center [650, 242] width 345 height 40
drag, startPoint x: 705, startPoint y: 231, endPoint x: 600, endPoint y: 228, distance: 105.0
click at [600, 228] on div "Carrier IMEI Carrier IMEI is reported during the last billing cycle or change o…" at bounding box center [650, 242] width 345 height 40
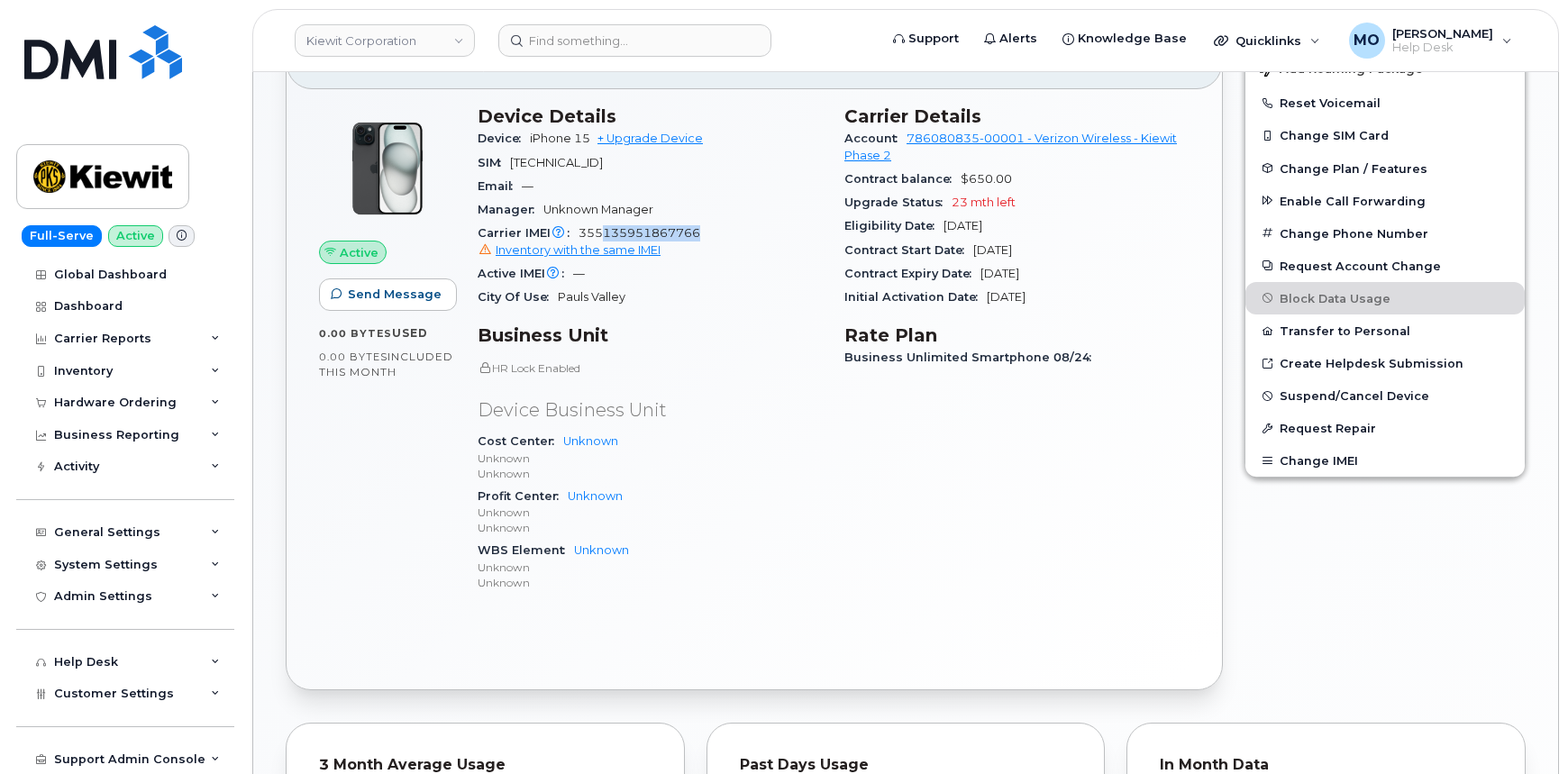
click at [702, 228] on div "Carrier IMEI Carrier IMEI is reported during the last billing cycle or change o…" at bounding box center [650, 242] width 345 height 40
drag, startPoint x: 699, startPoint y: 229, endPoint x: 581, endPoint y: 234, distance: 118.1
click at [581, 234] on div "Carrier IMEI Carrier IMEI is reported during the last billing cycle or change o…" at bounding box center [650, 242] width 345 height 40
copy span "355135951867766"
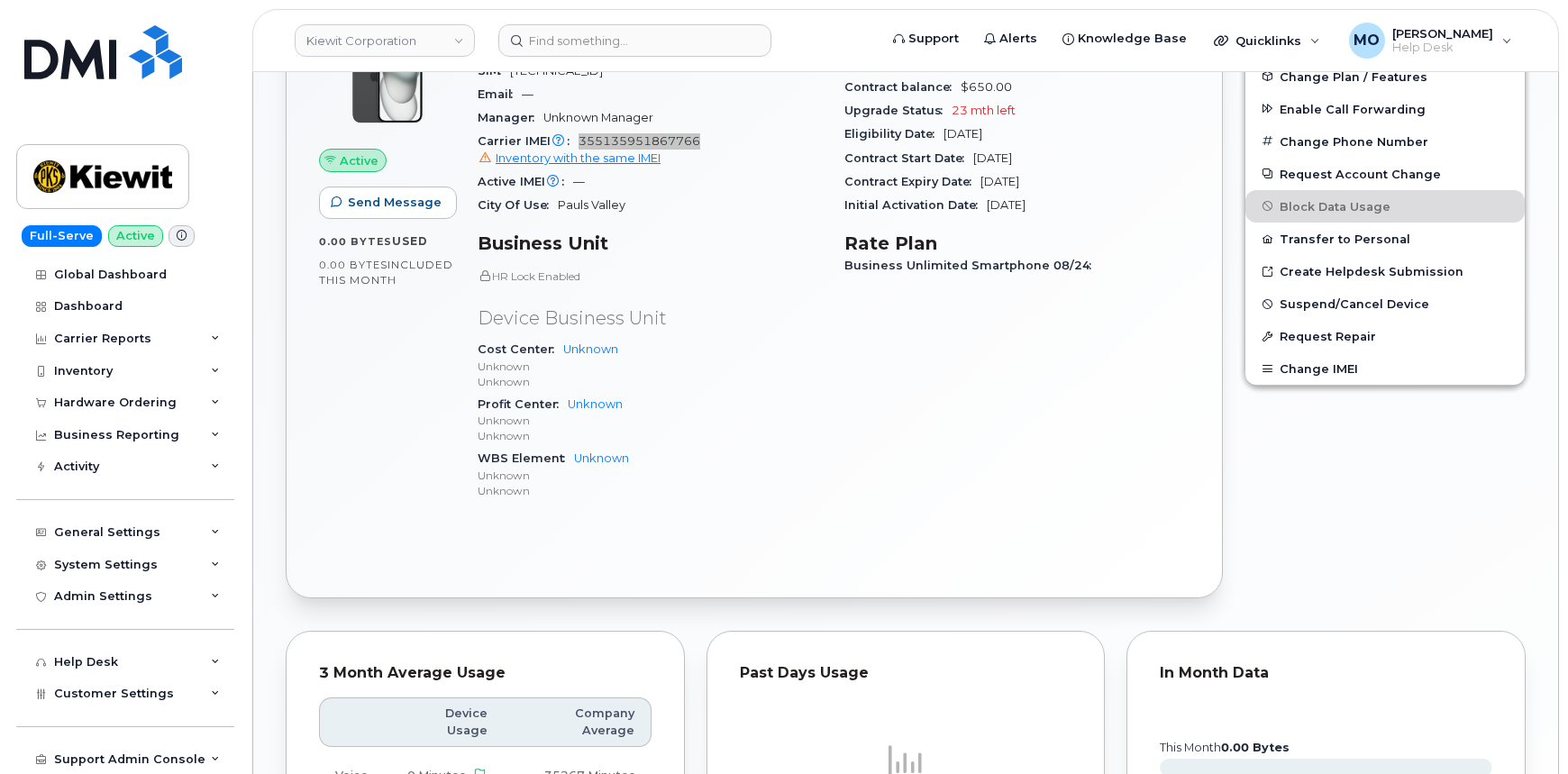
scroll to position [327, 0]
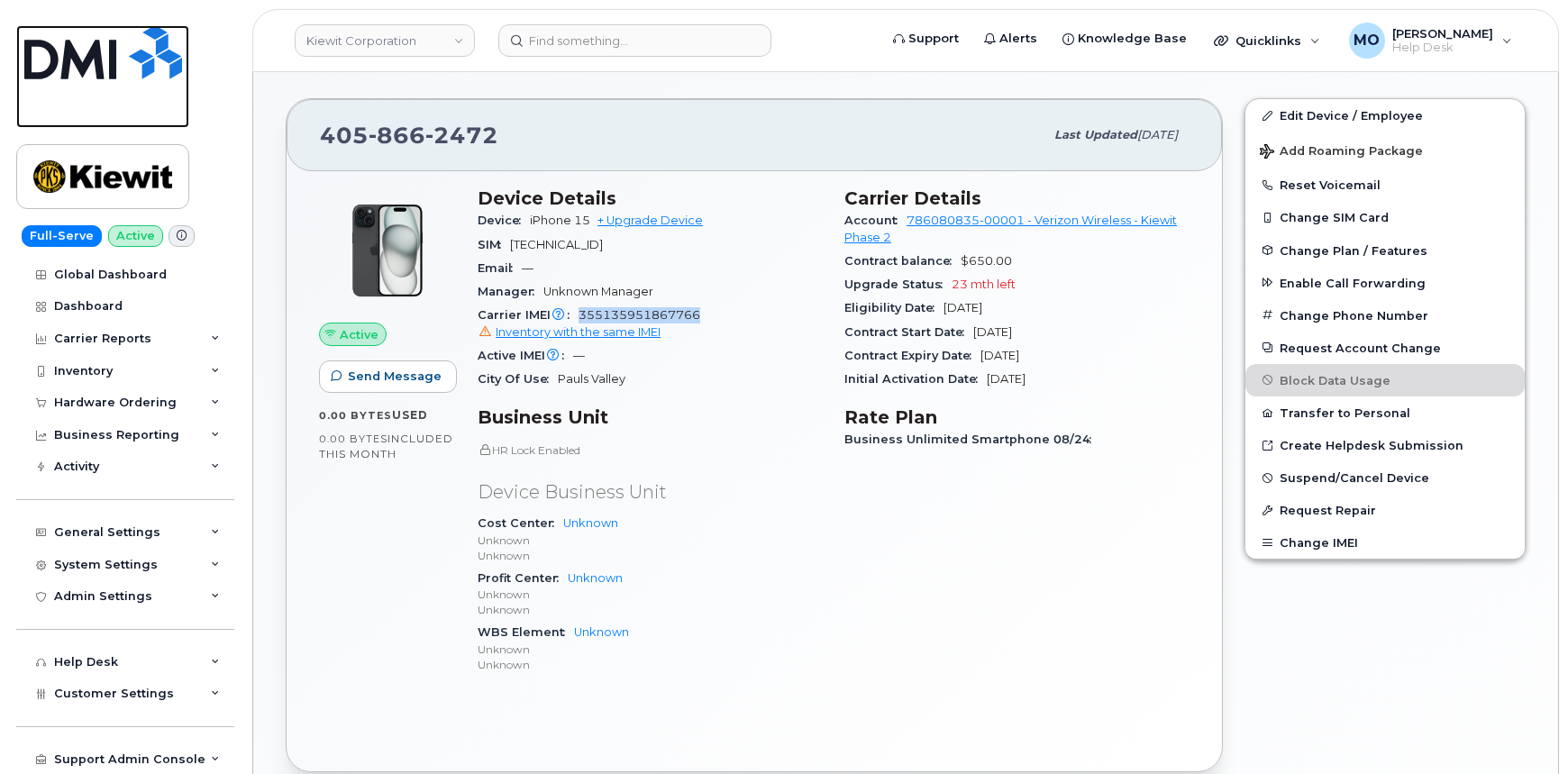
click at [109, 58] on img at bounding box center [103, 53] width 158 height 55
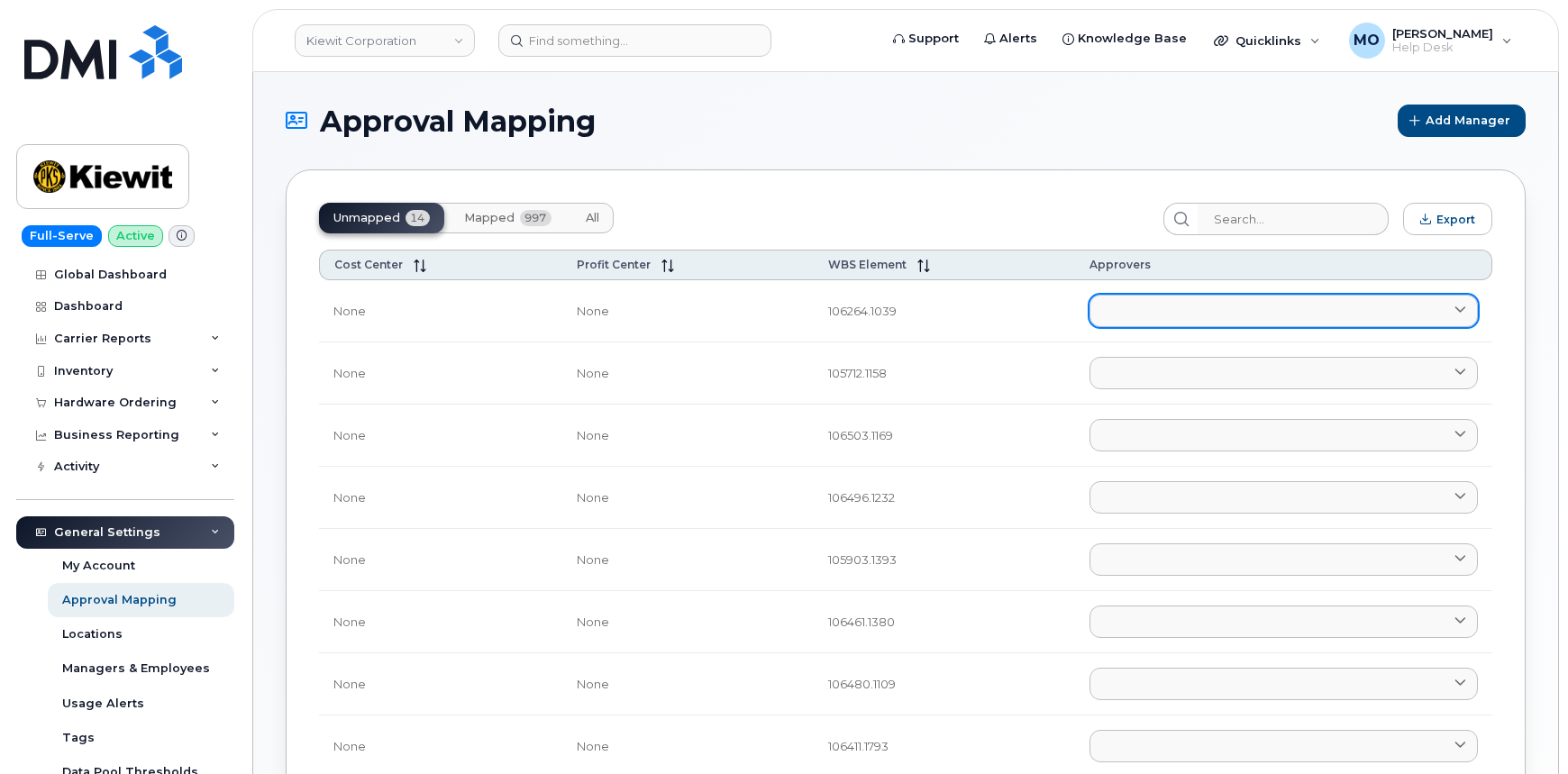
click at [1188, 314] on link at bounding box center [1283, 310] width 388 height 33
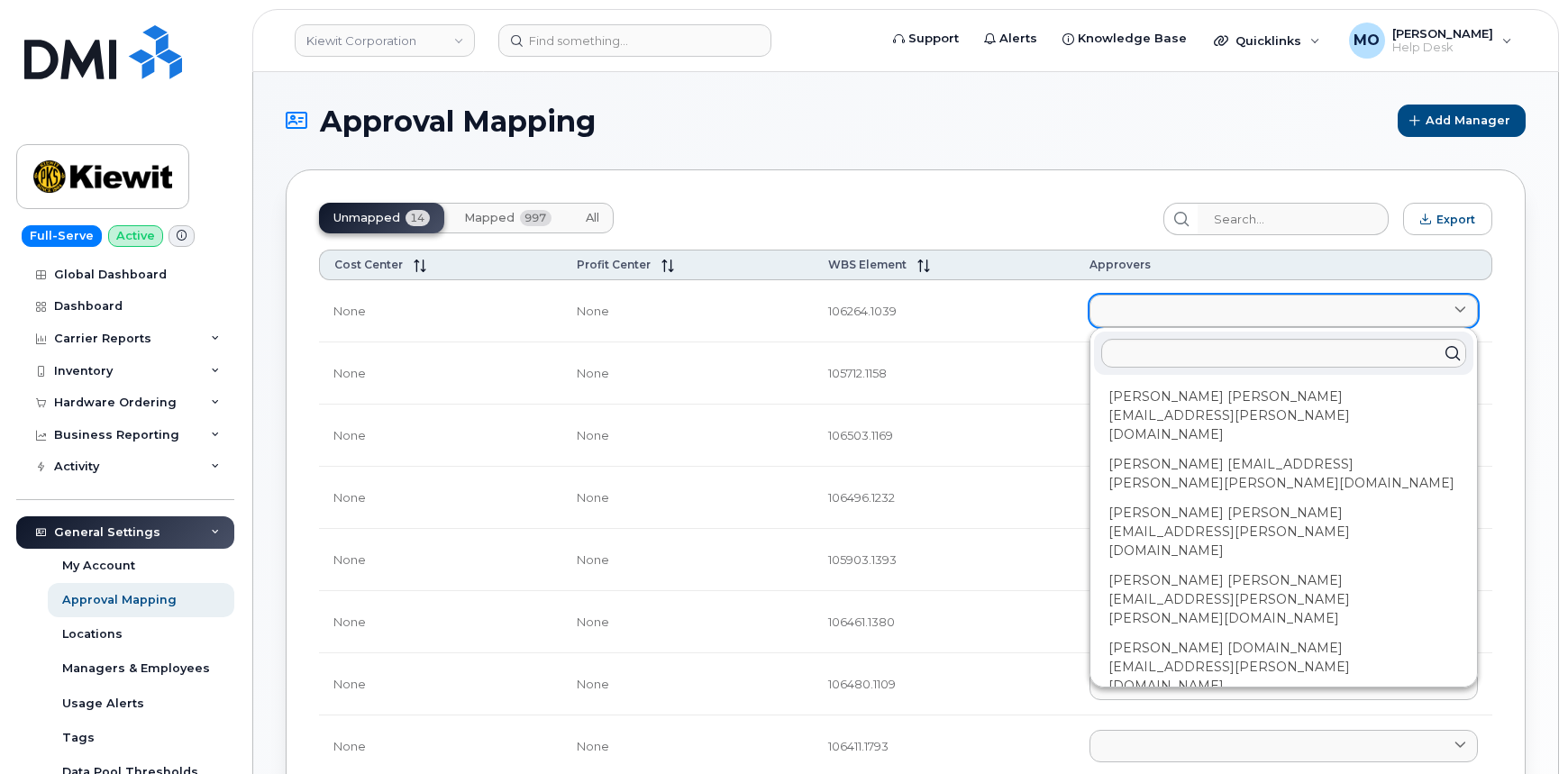
click at [1188, 314] on link at bounding box center [1283, 310] width 388 height 33
click at [1003, 322] on td "106264.1039" at bounding box center [945, 311] width 261 height 62
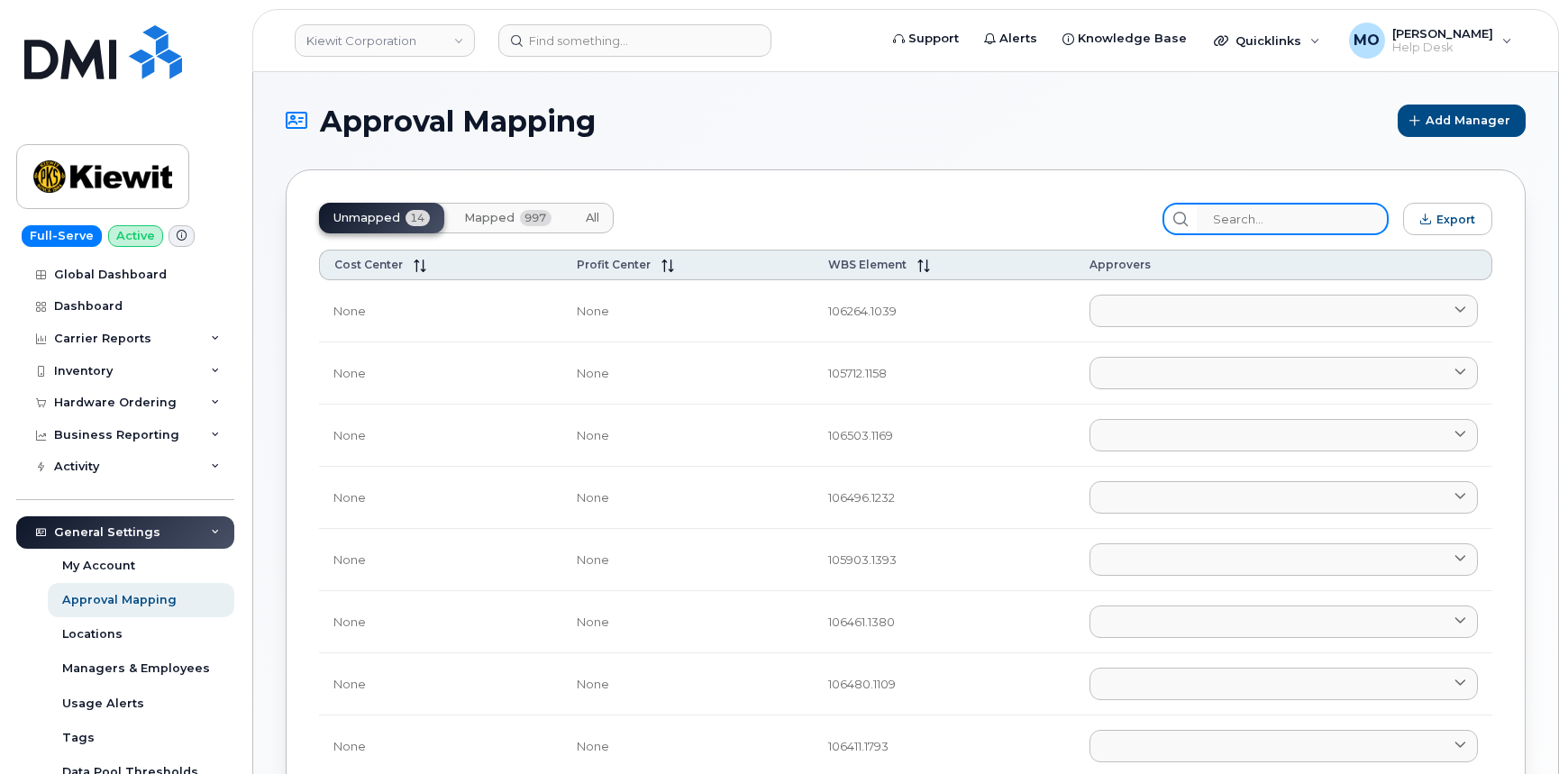
click at [1259, 209] on input "search" at bounding box center [1293, 219] width 192 height 33
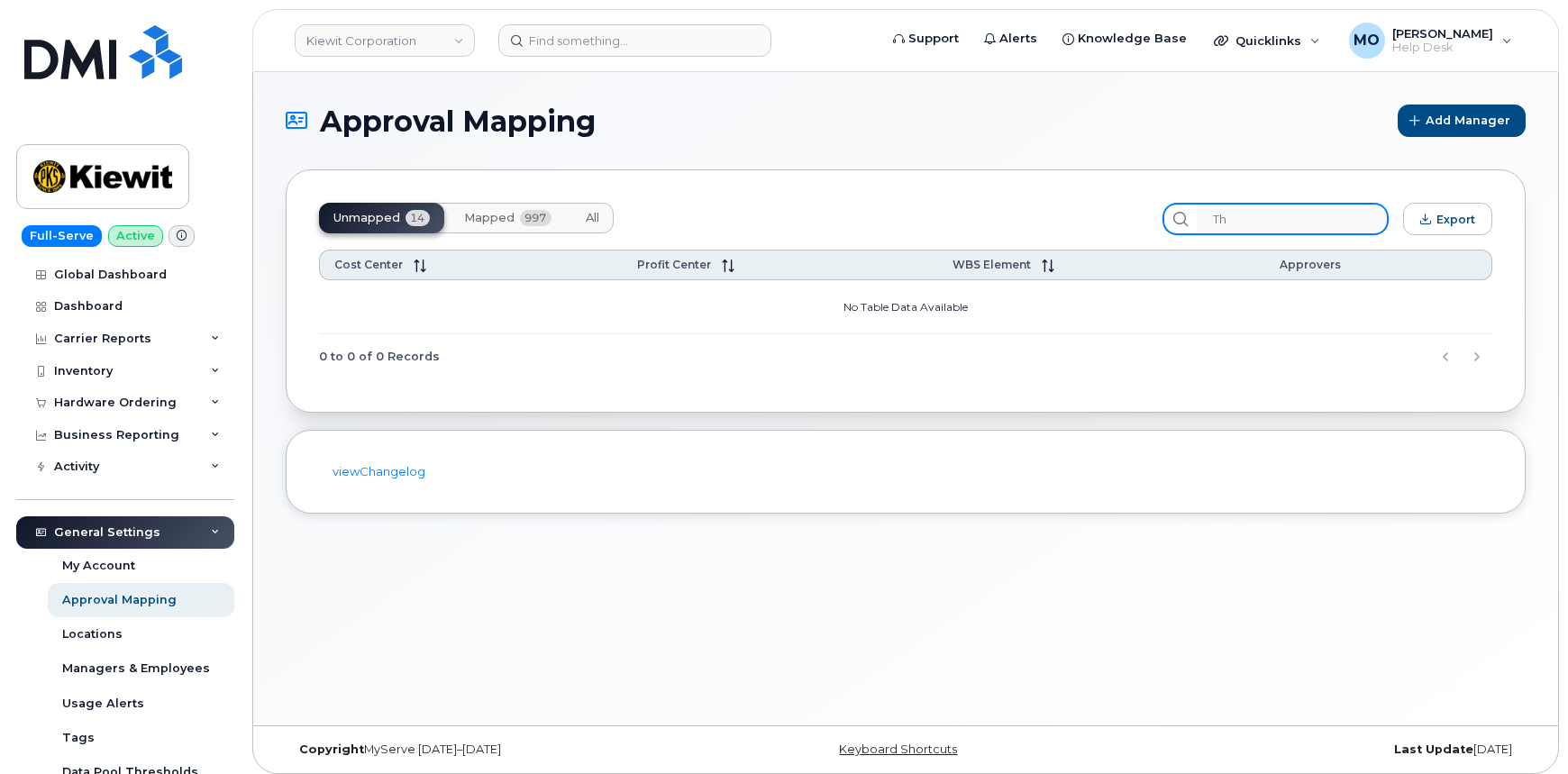
type input "T"
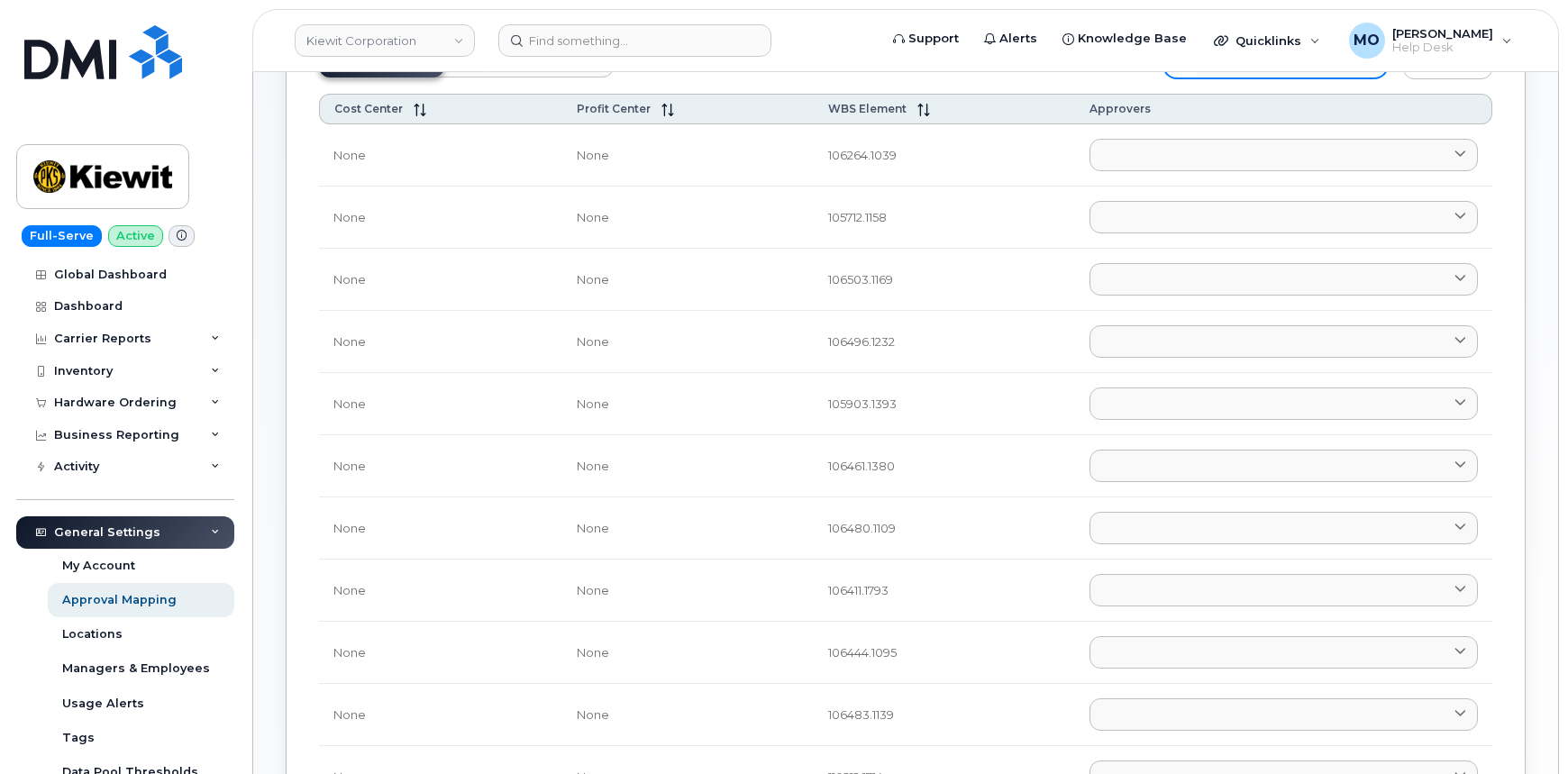
scroll to position [164, 0]
